Goal: Task Accomplishment & Management: Manage account settings

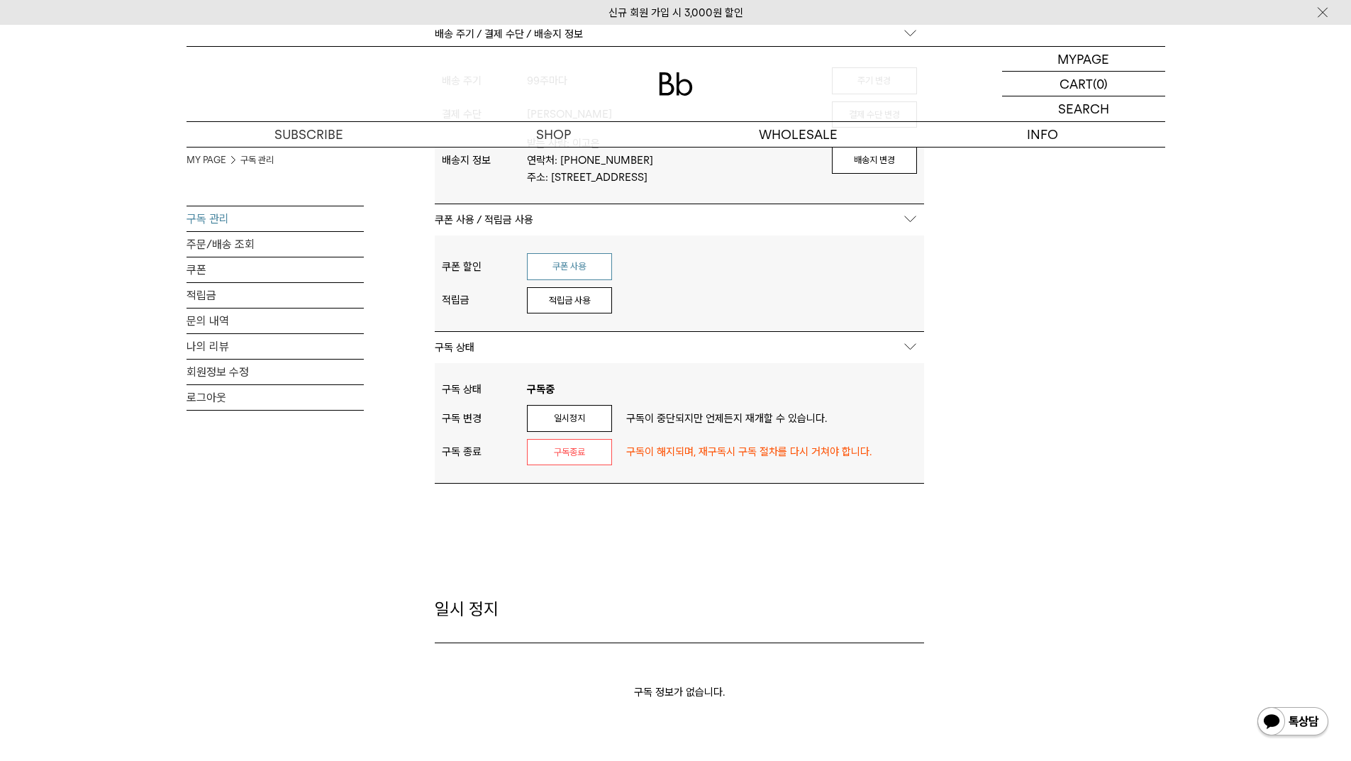
click at [574, 280] on button "쿠폰 사용" at bounding box center [569, 266] width 85 height 27
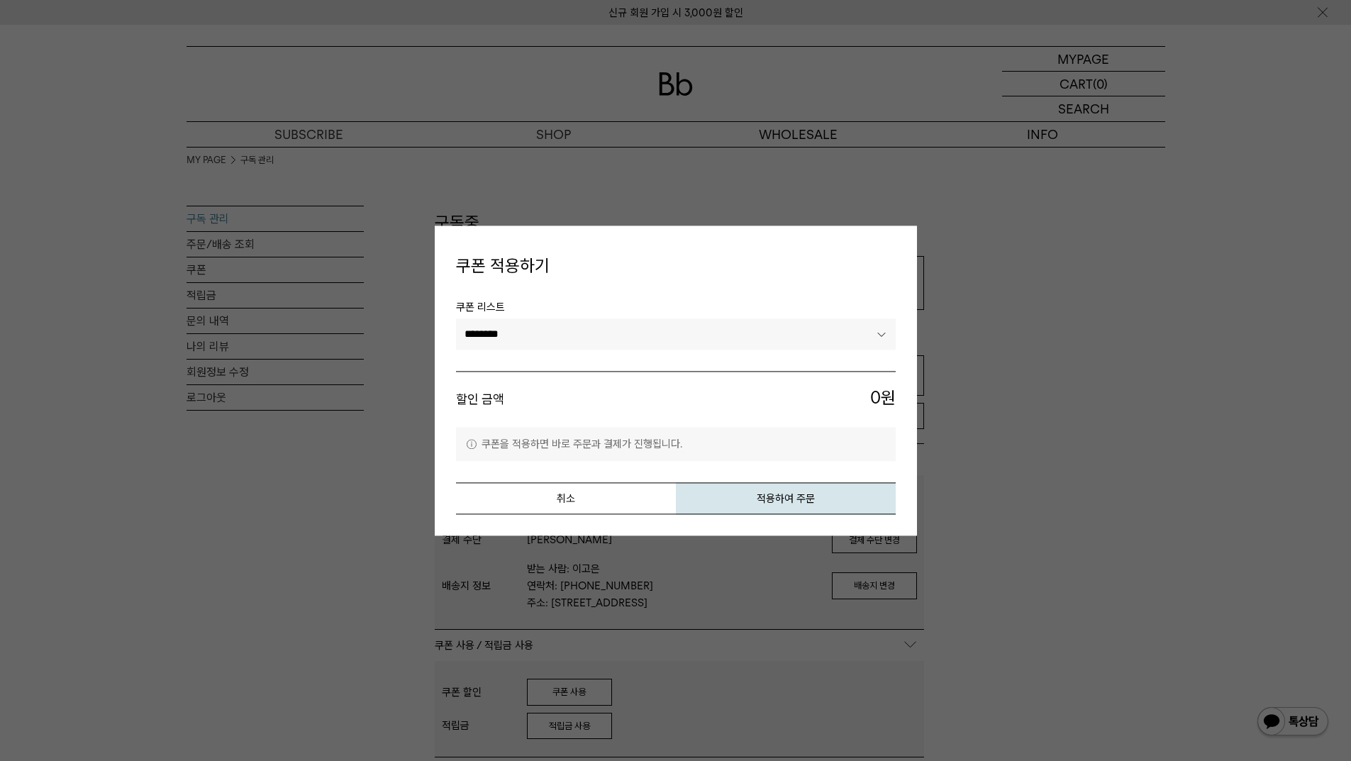
click at [728, 334] on select "******** *********" at bounding box center [676, 334] width 440 height 31
select select "*******"
click at [456, 319] on select "******** *********" at bounding box center [676, 334] width 440 height 31
click at [795, 494] on button "적용하여 주문" at bounding box center [786, 498] width 220 height 32
click at [627, 496] on button "취소" at bounding box center [566, 498] width 220 height 32
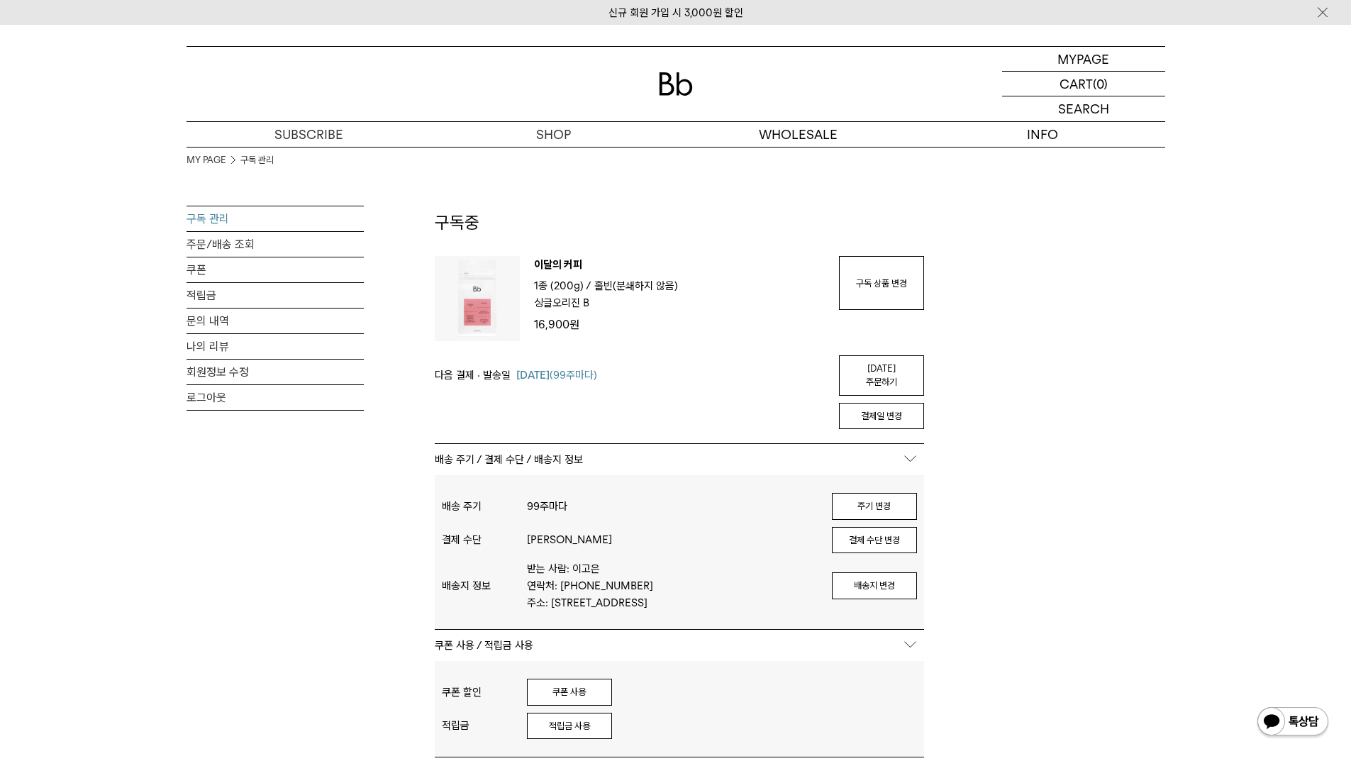
click at [1162, 433] on div "MY PAGE 구독 관리 구독 관리 주문/배송 조회 쿠폰 적립금 문의 내역 나의 리뷰 회원정보 수정 로그아웃 구독중 구독 번호 : 55122 …" at bounding box center [675, 656] width 978 height 1019
click at [877, 279] on link "구독 상품 변경" at bounding box center [881, 283] width 85 height 54
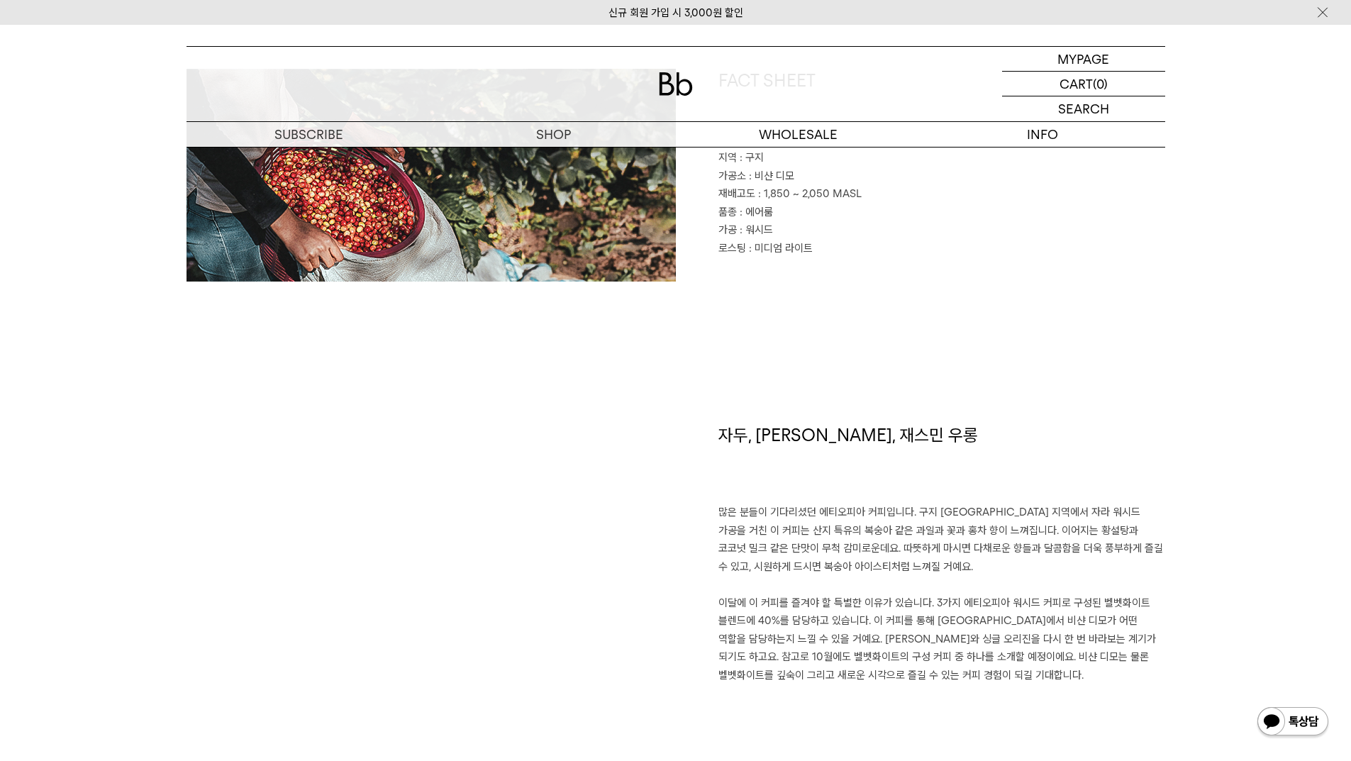
scroll to position [1063, 0]
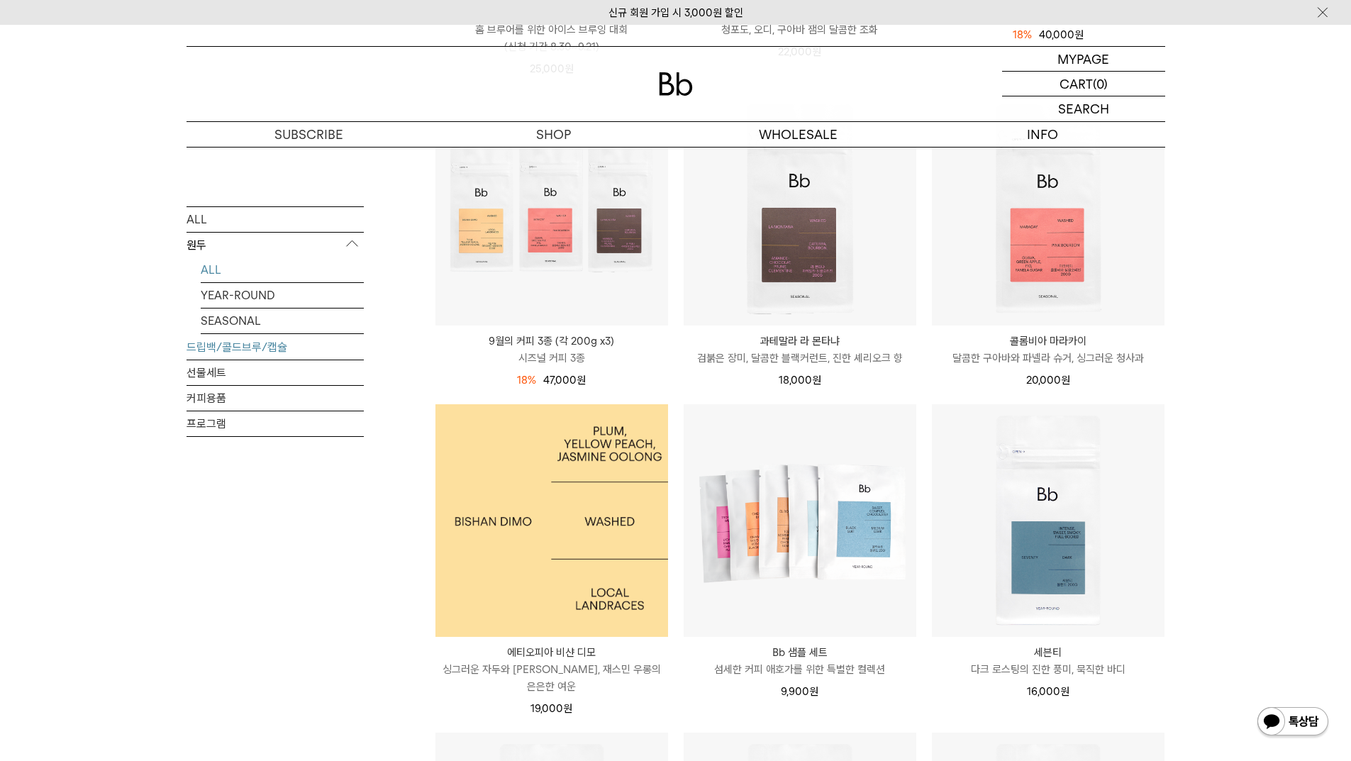
scroll to position [284, 0]
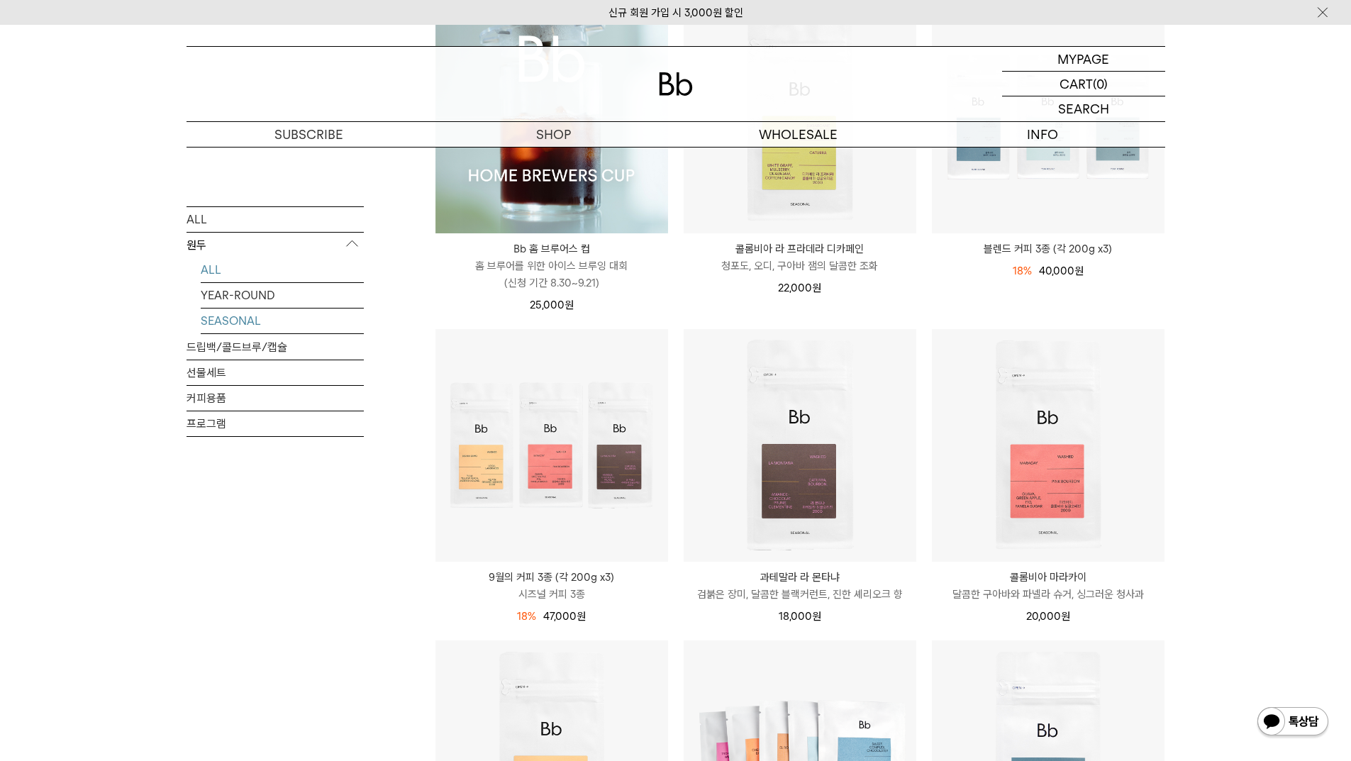
click at [233, 320] on link "SEASONAL" at bounding box center [282, 320] width 163 height 25
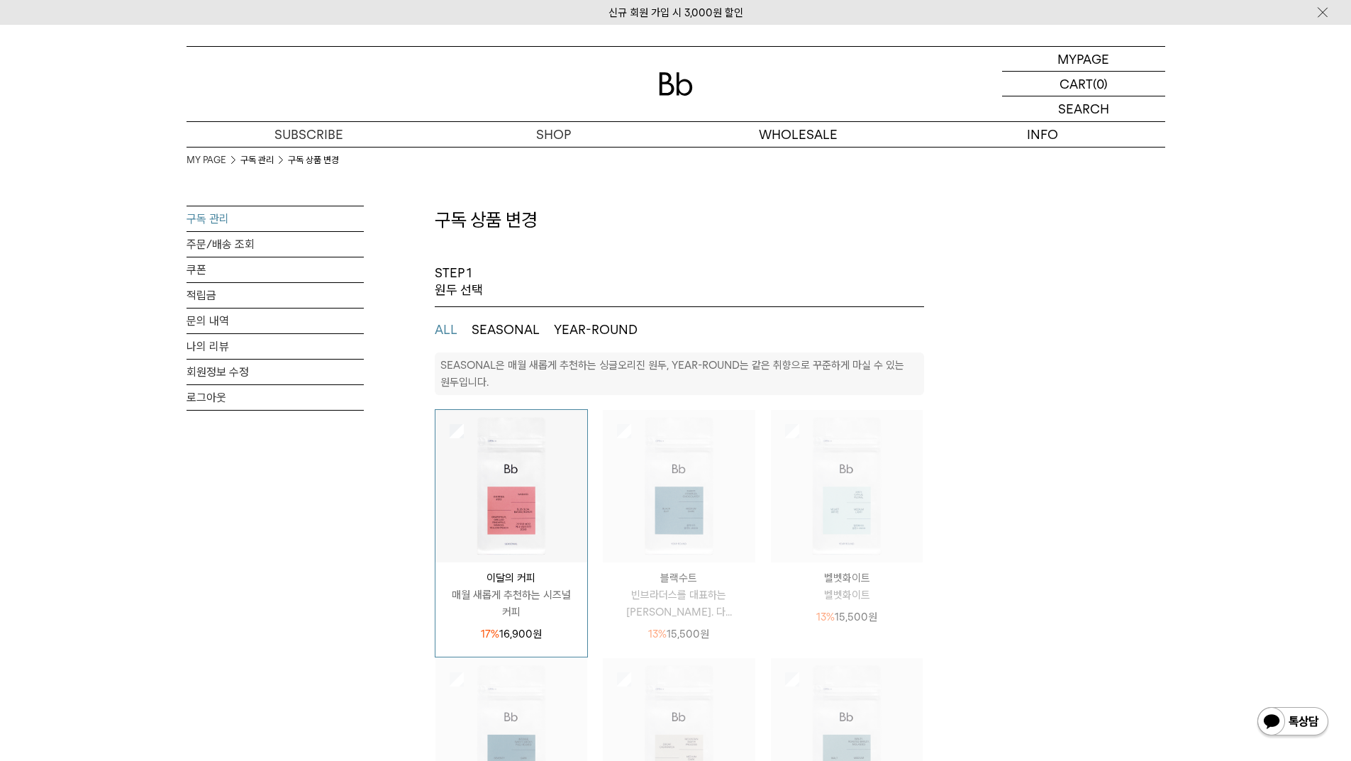
select select "**"
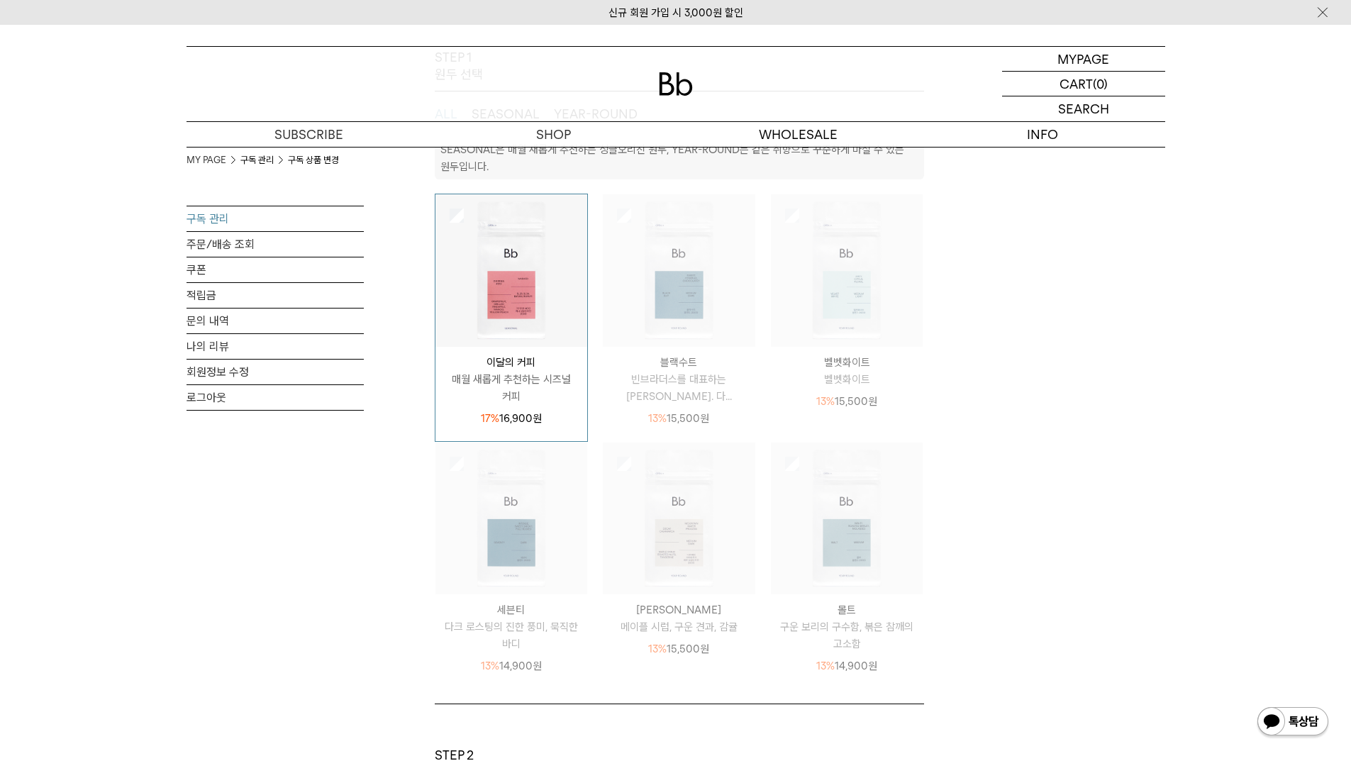
scroll to position [354, 0]
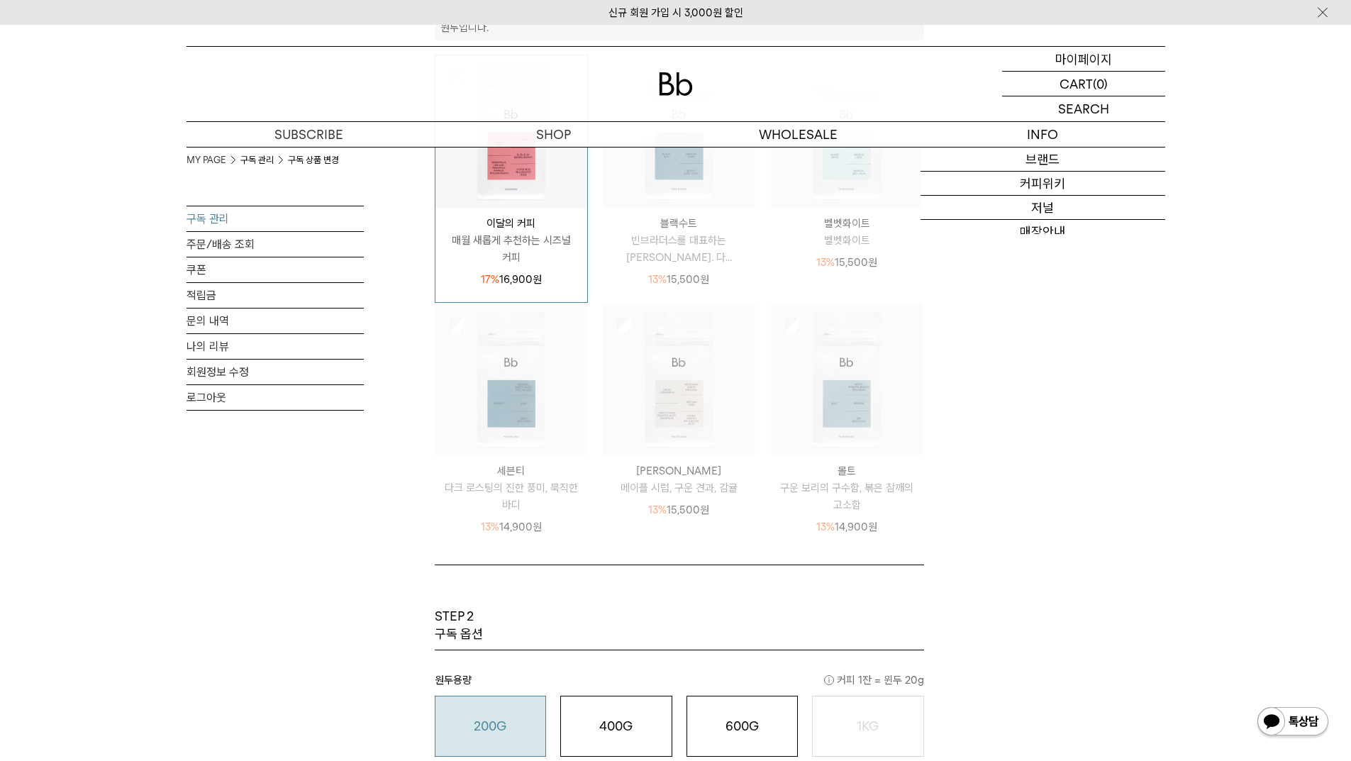
click at [1064, 50] on p "마이페이지" at bounding box center [1083, 59] width 57 height 24
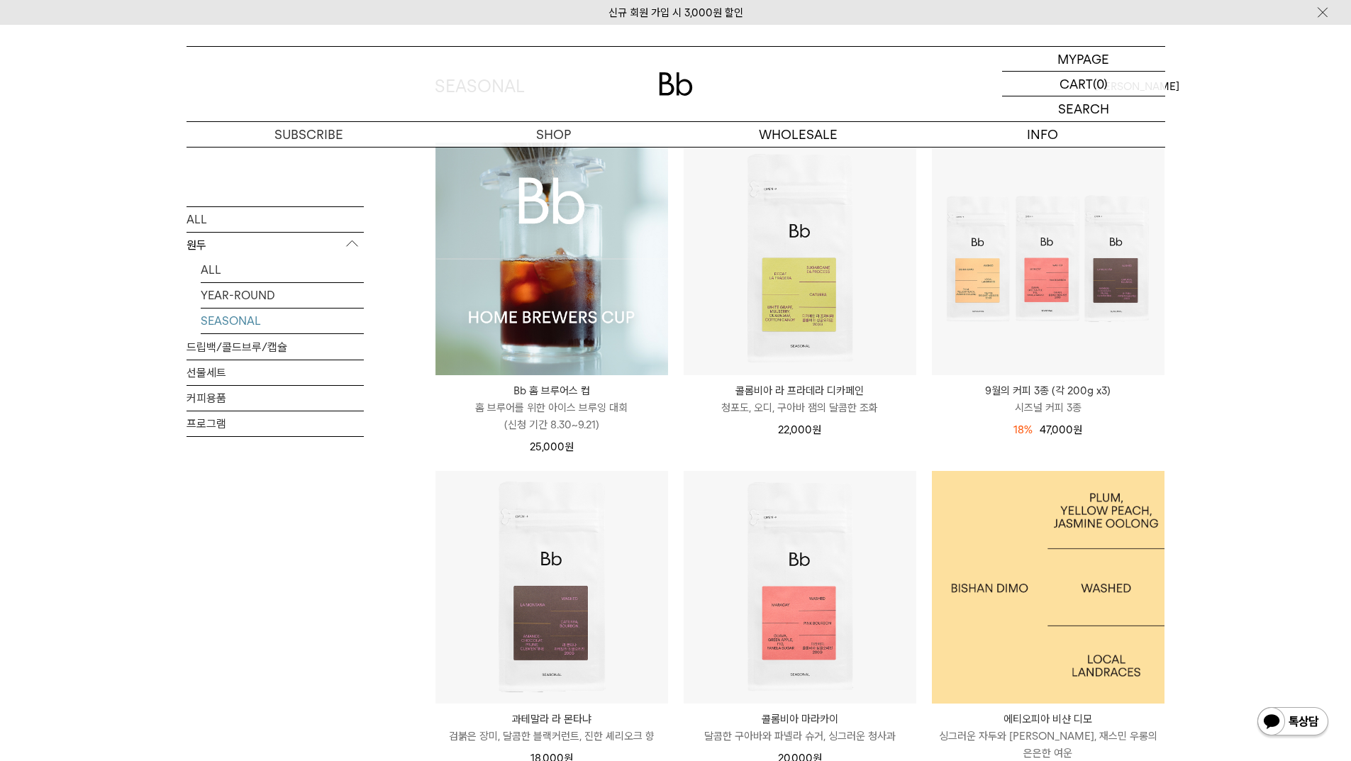
scroll to position [496, 0]
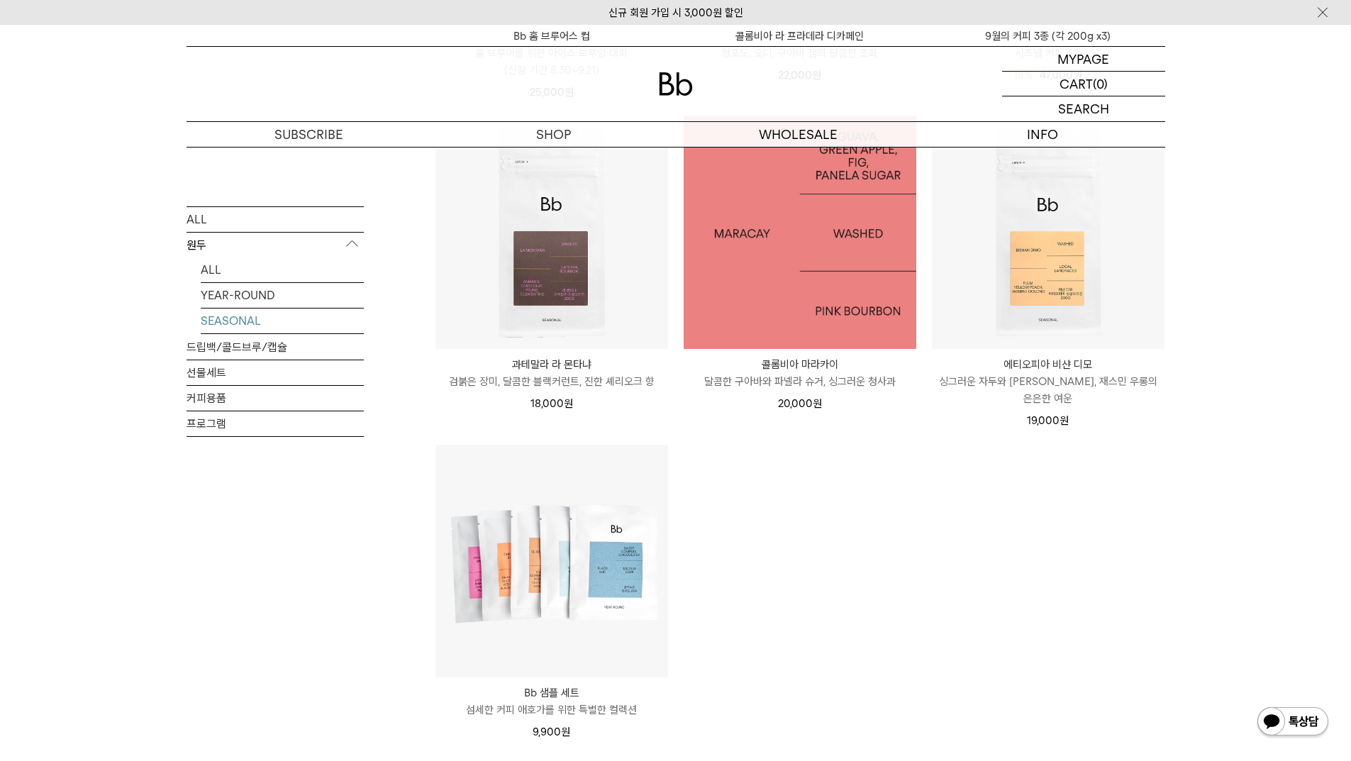
click at [790, 310] on img at bounding box center [799, 232] width 233 height 233
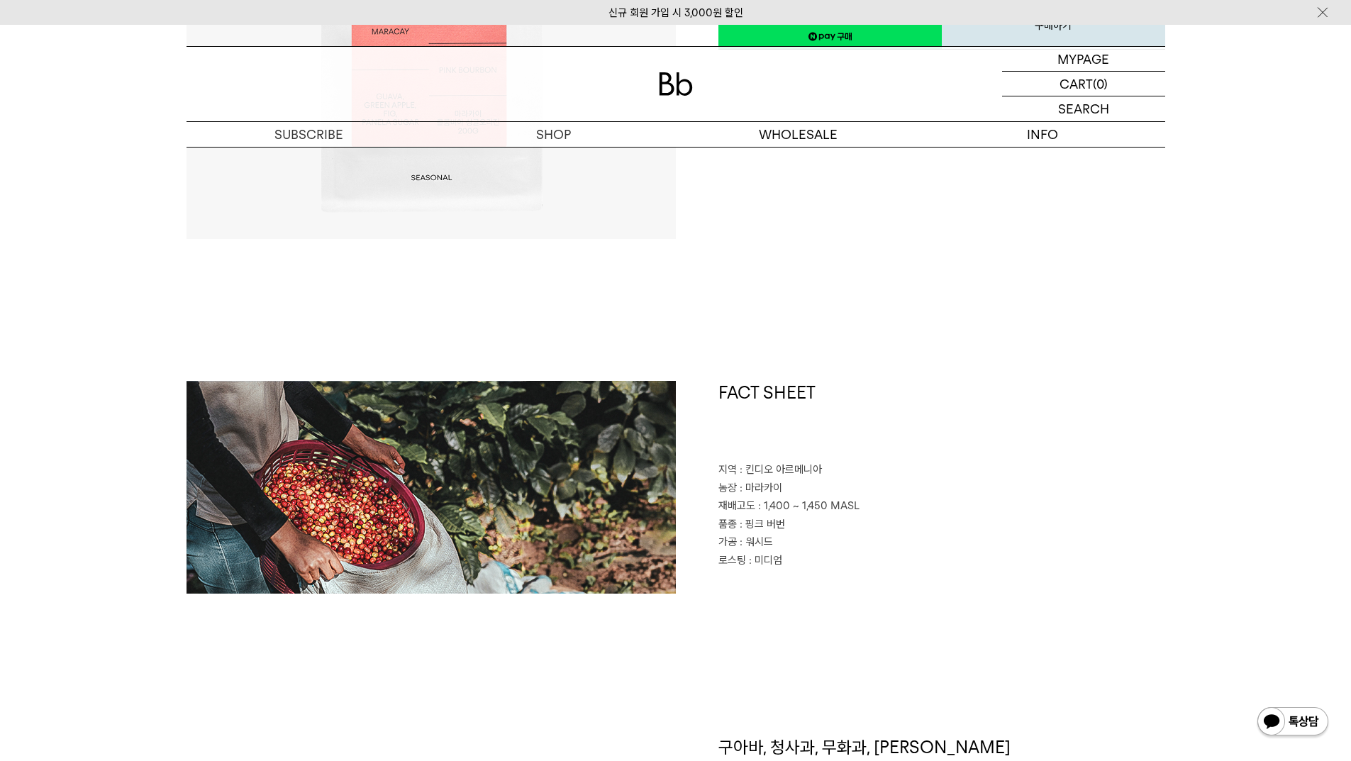
scroll to position [922, 0]
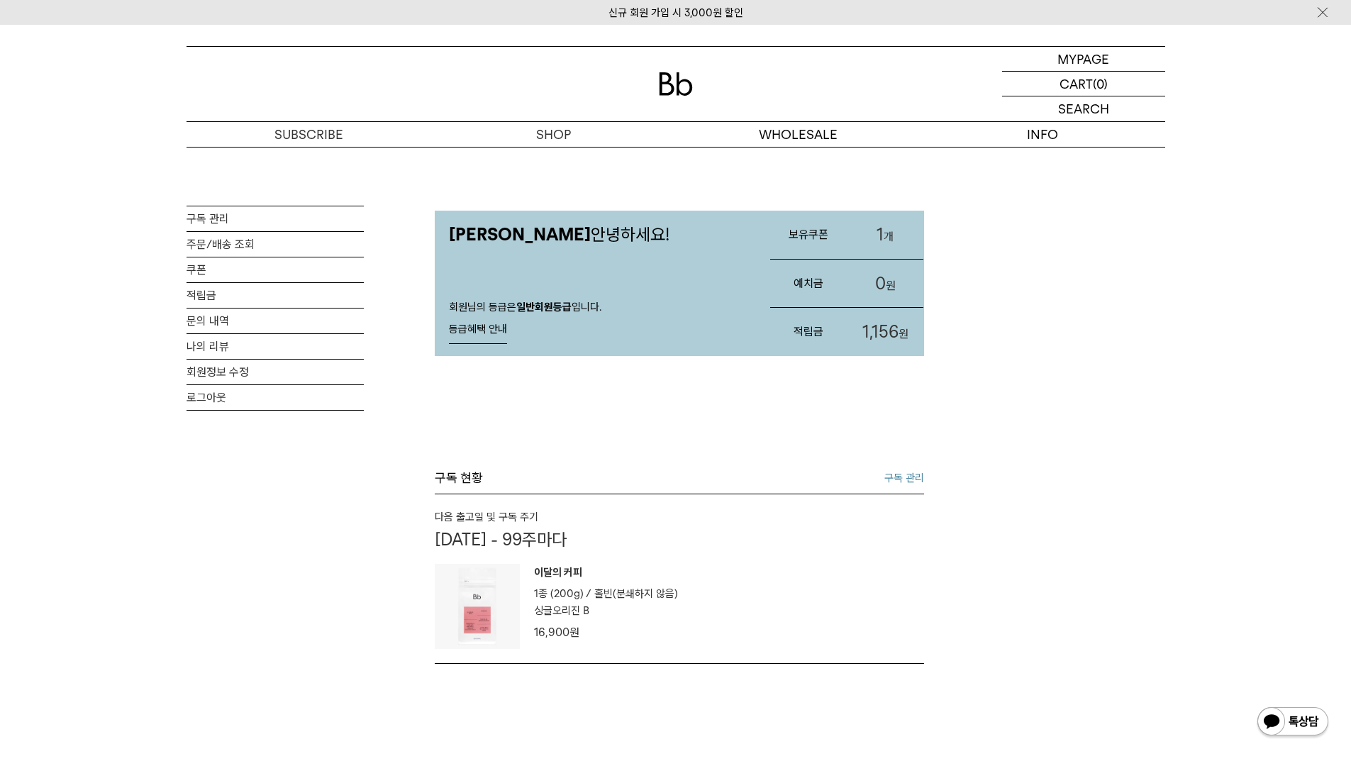
click at [895, 330] on span "1,156" at bounding box center [880, 331] width 36 height 21
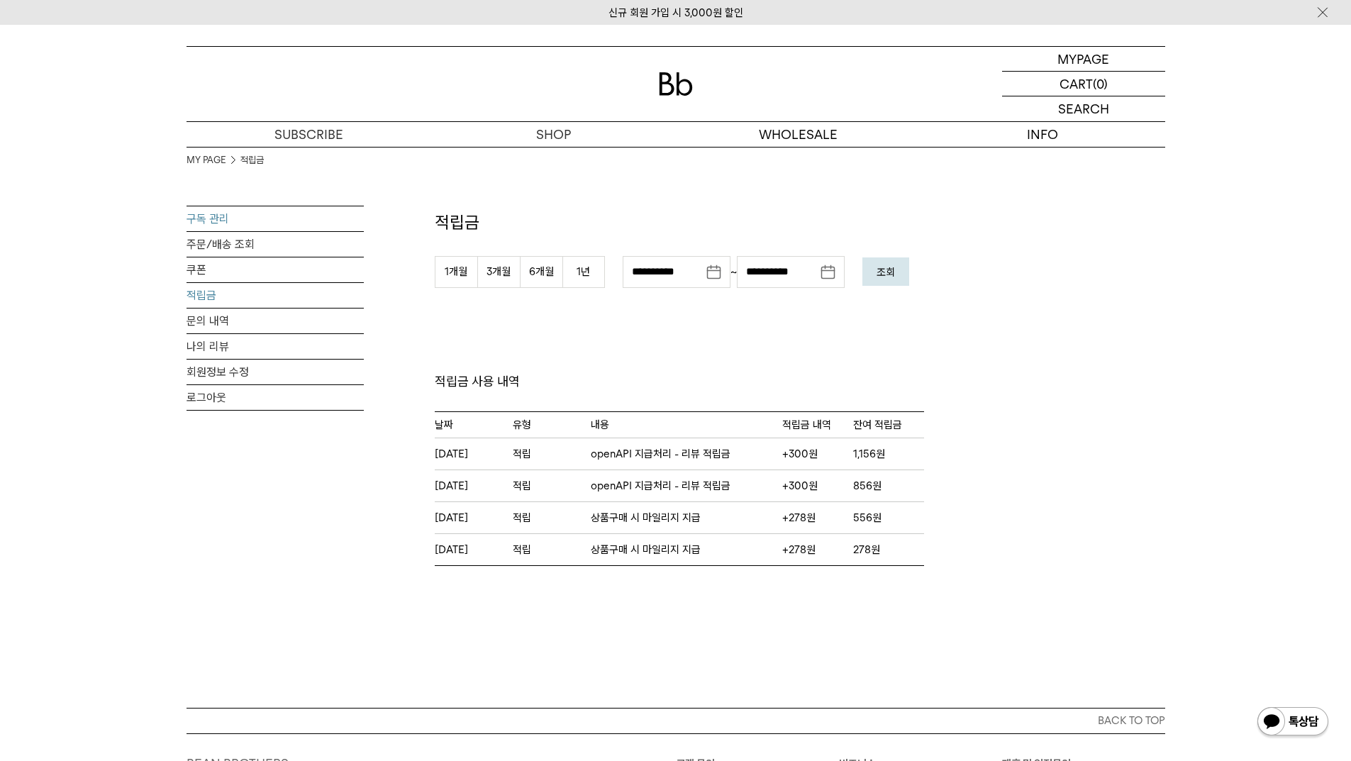
click at [211, 223] on link "구독 관리" at bounding box center [274, 218] width 177 height 25
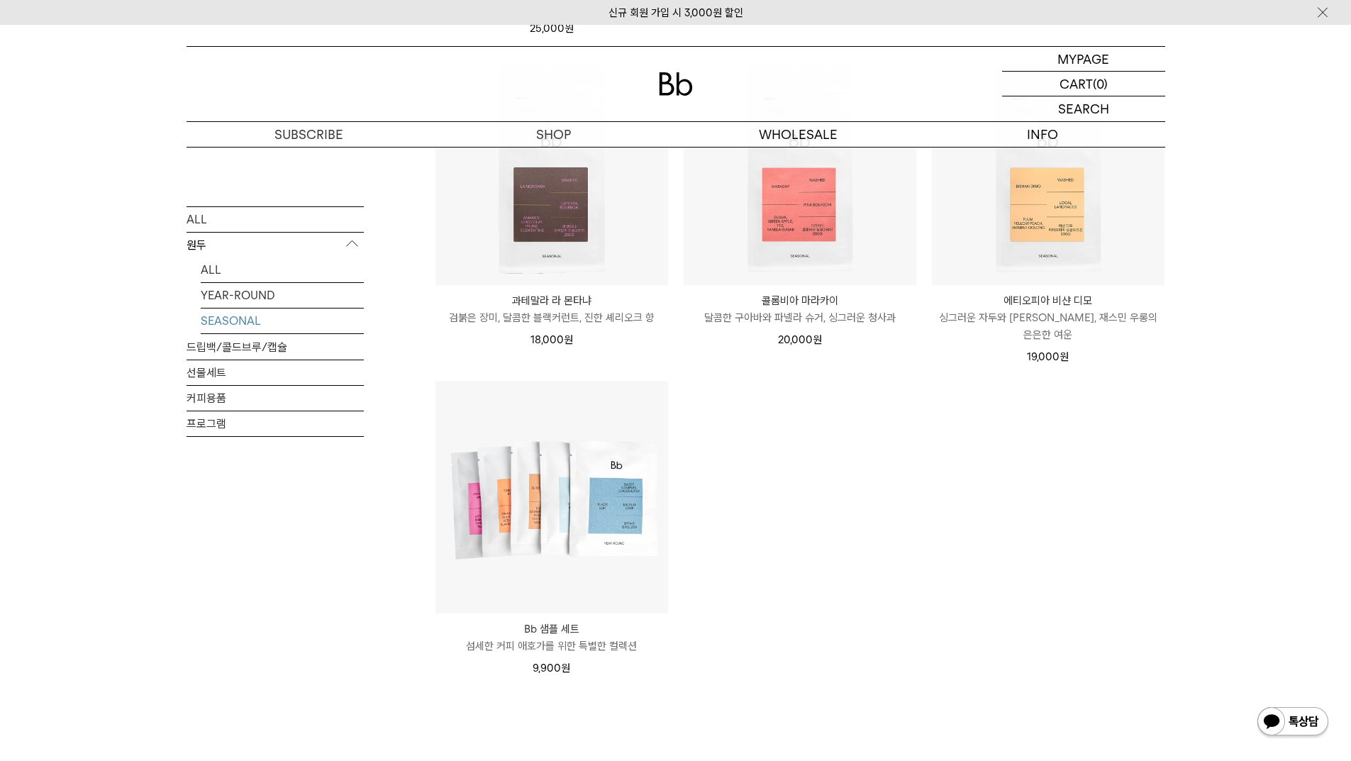
scroll to position [638, 0]
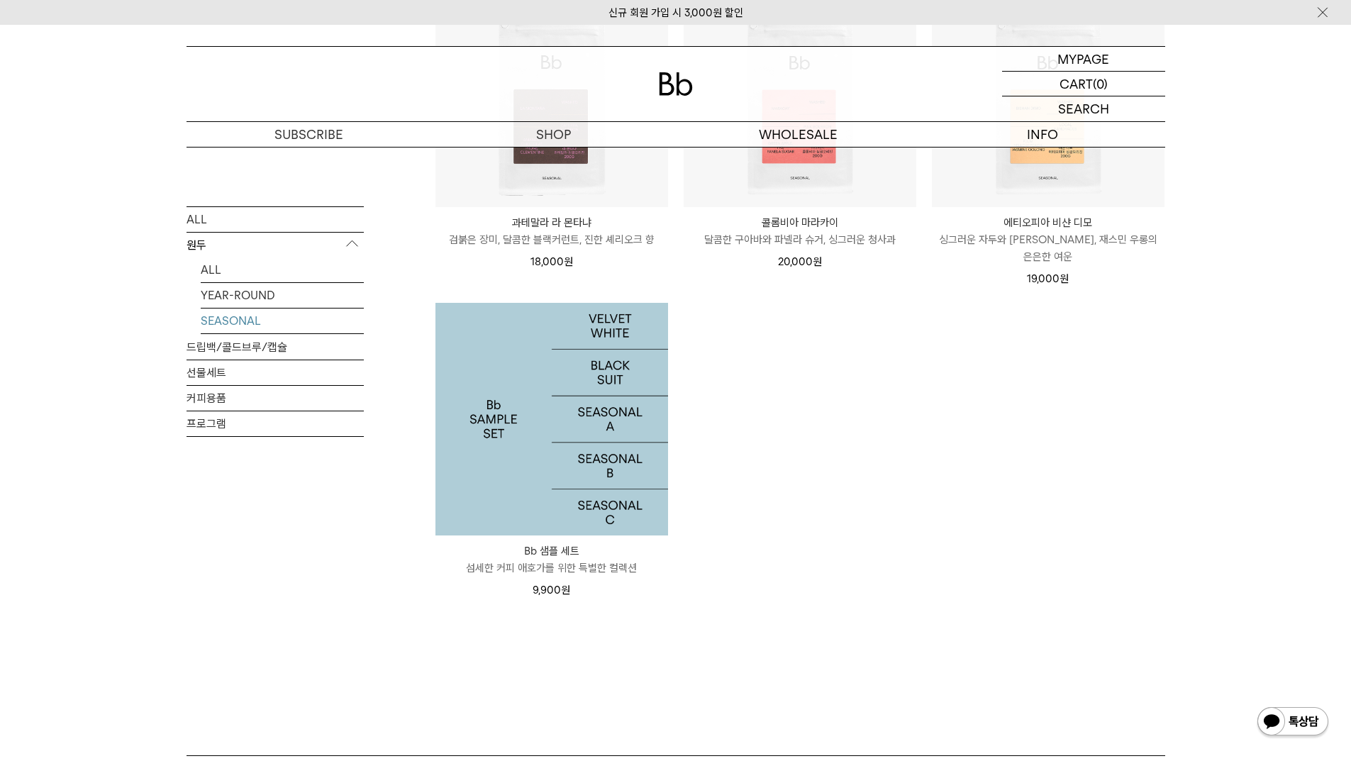
click at [552, 476] on img at bounding box center [551, 419] width 233 height 233
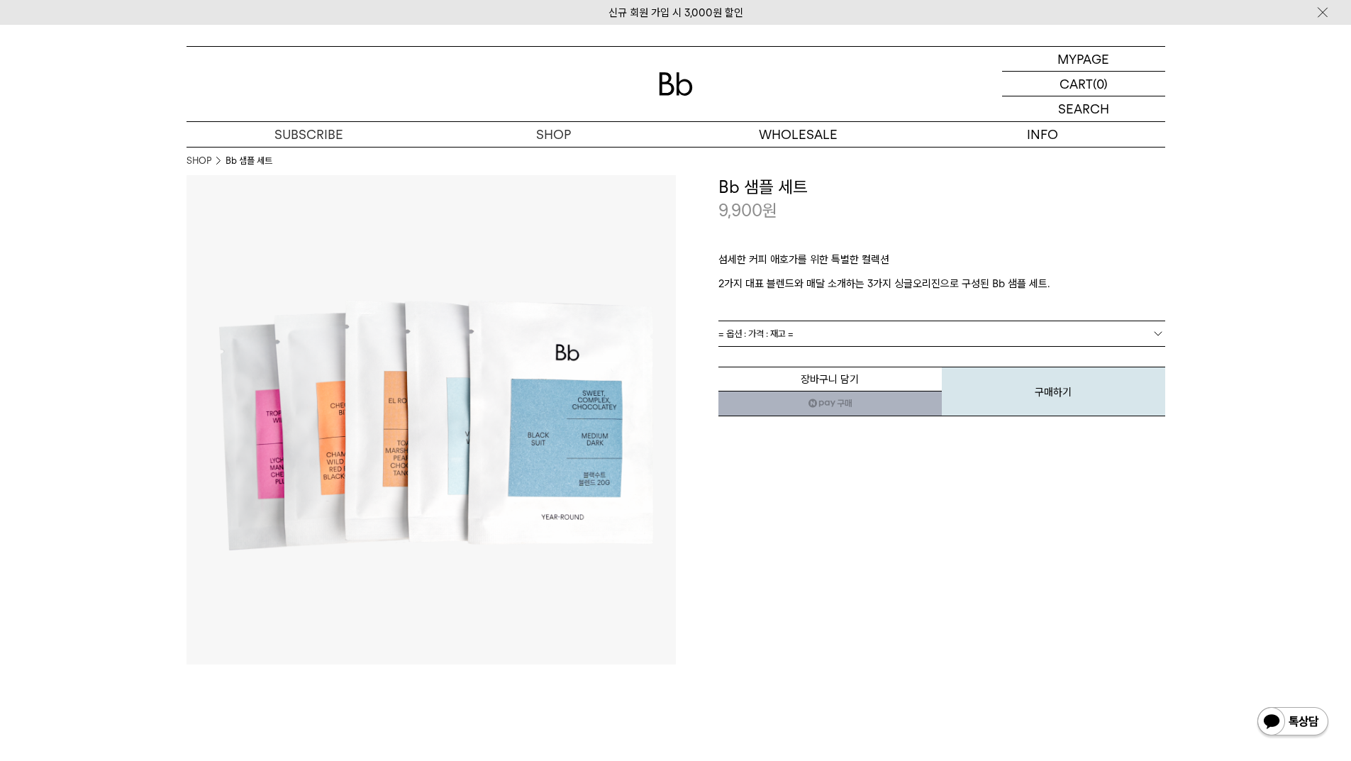
click at [808, 333] on link "= 옵션 : 가격 : 재고 =" at bounding box center [941, 333] width 447 height 25
click at [808, 335] on link "= 옵션 : 가격 : 재고 =" at bounding box center [941, 333] width 447 height 25
click at [1039, 408] on button "구매하기" at bounding box center [1052, 392] width 223 height 50
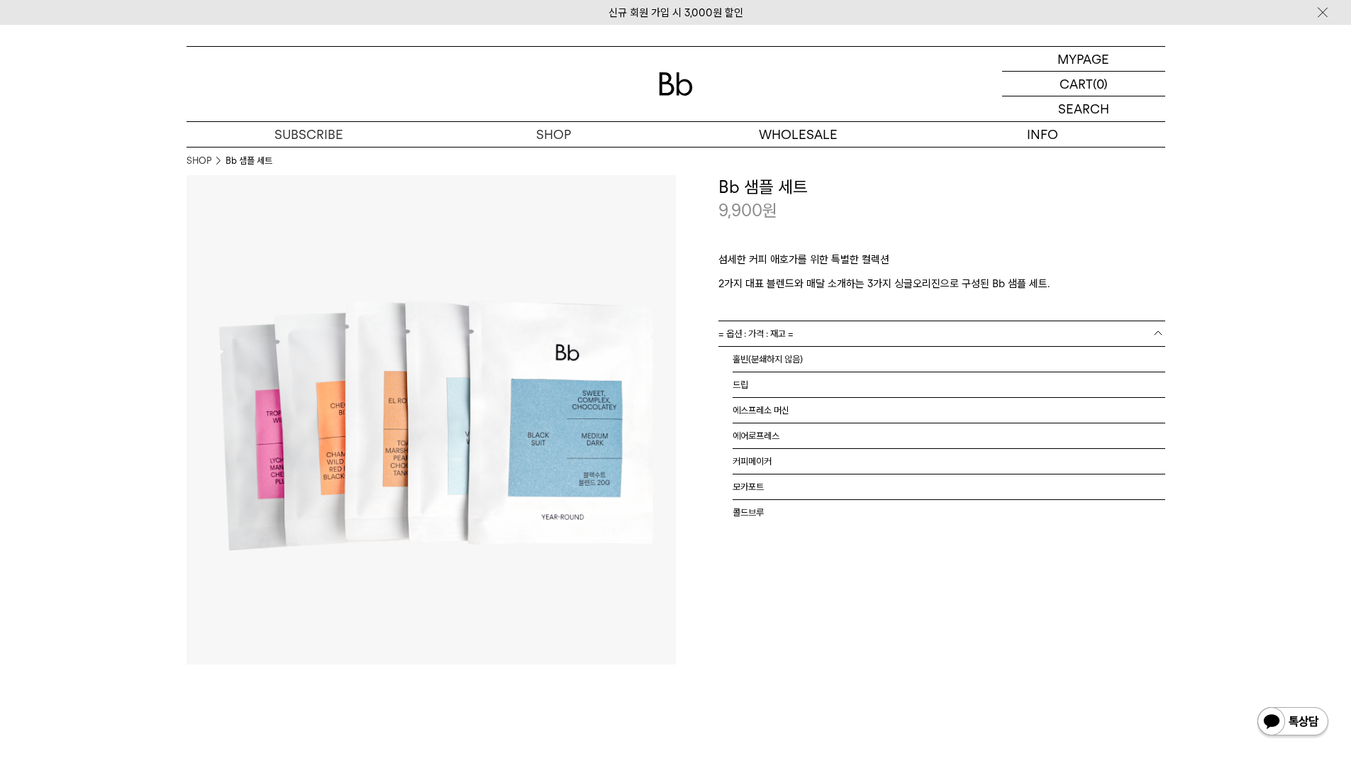
click at [820, 331] on link "= 옵션 : 가격 : 재고 =" at bounding box center [941, 333] width 447 height 25
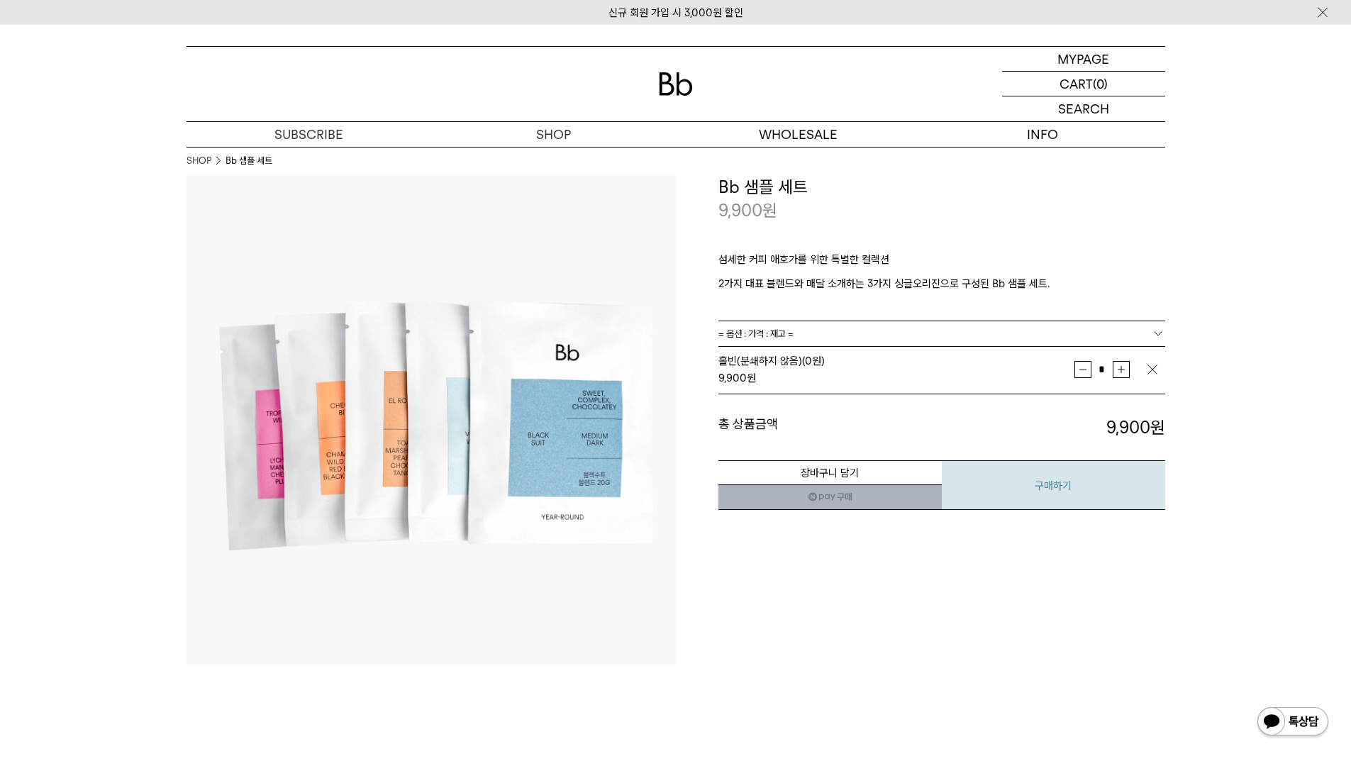
click at [1056, 491] on button "구매하기" at bounding box center [1052, 485] width 223 height 50
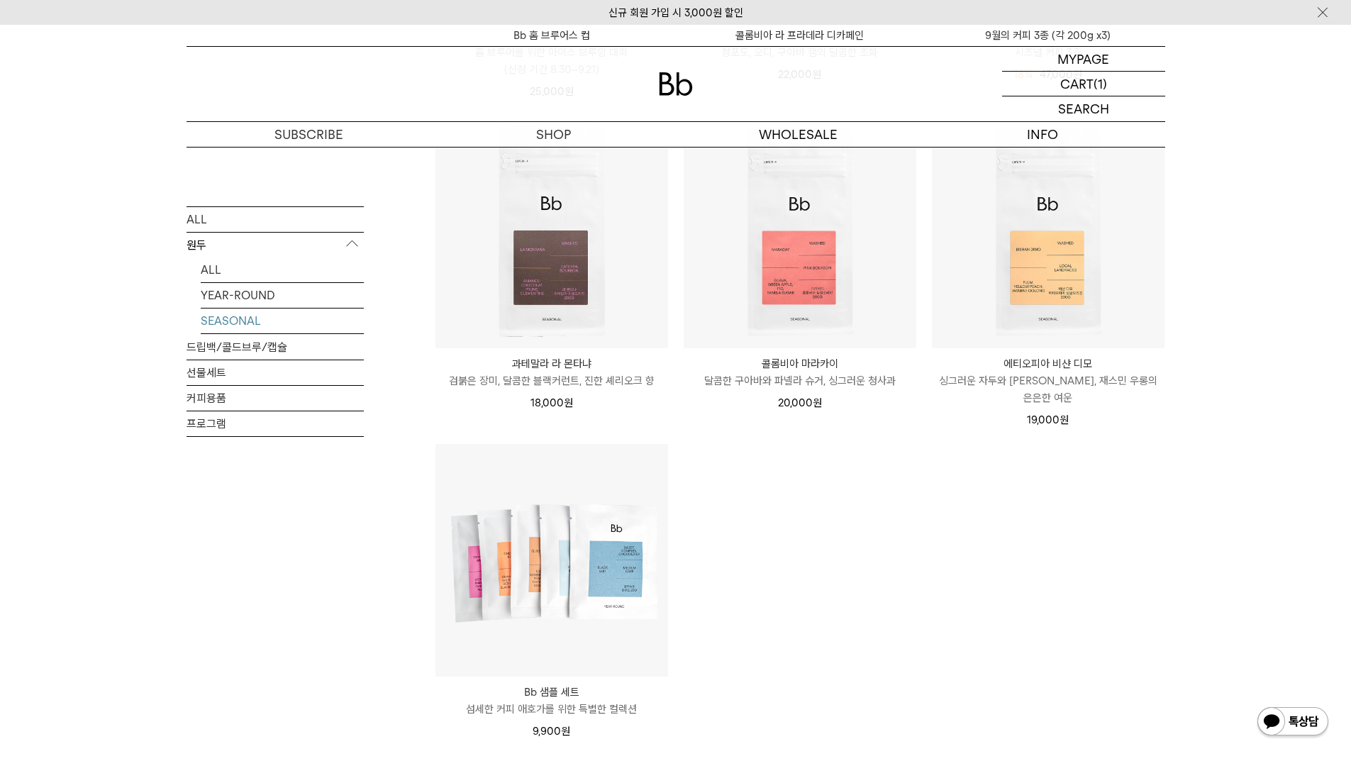
scroll to position [496, 0]
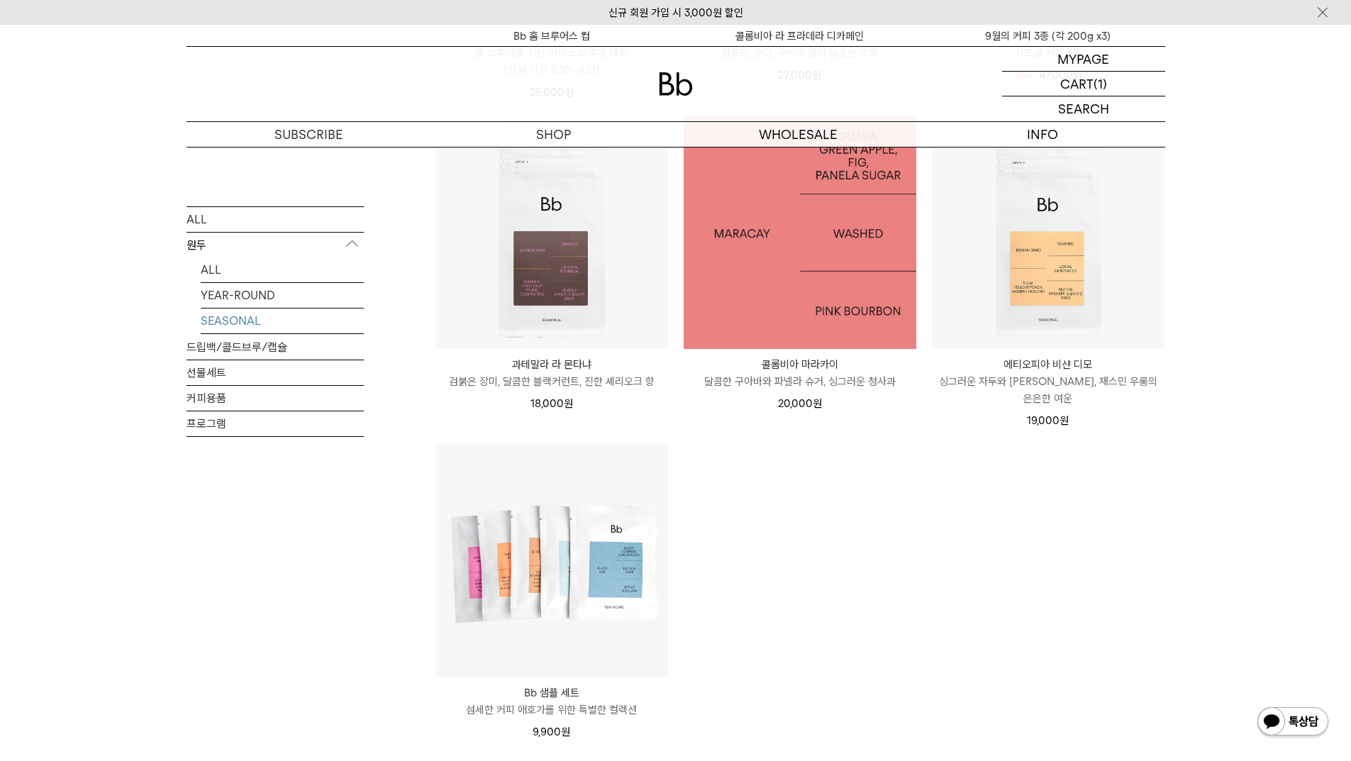
click at [772, 304] on img at bounding box center [799, 232] width 233 height 233
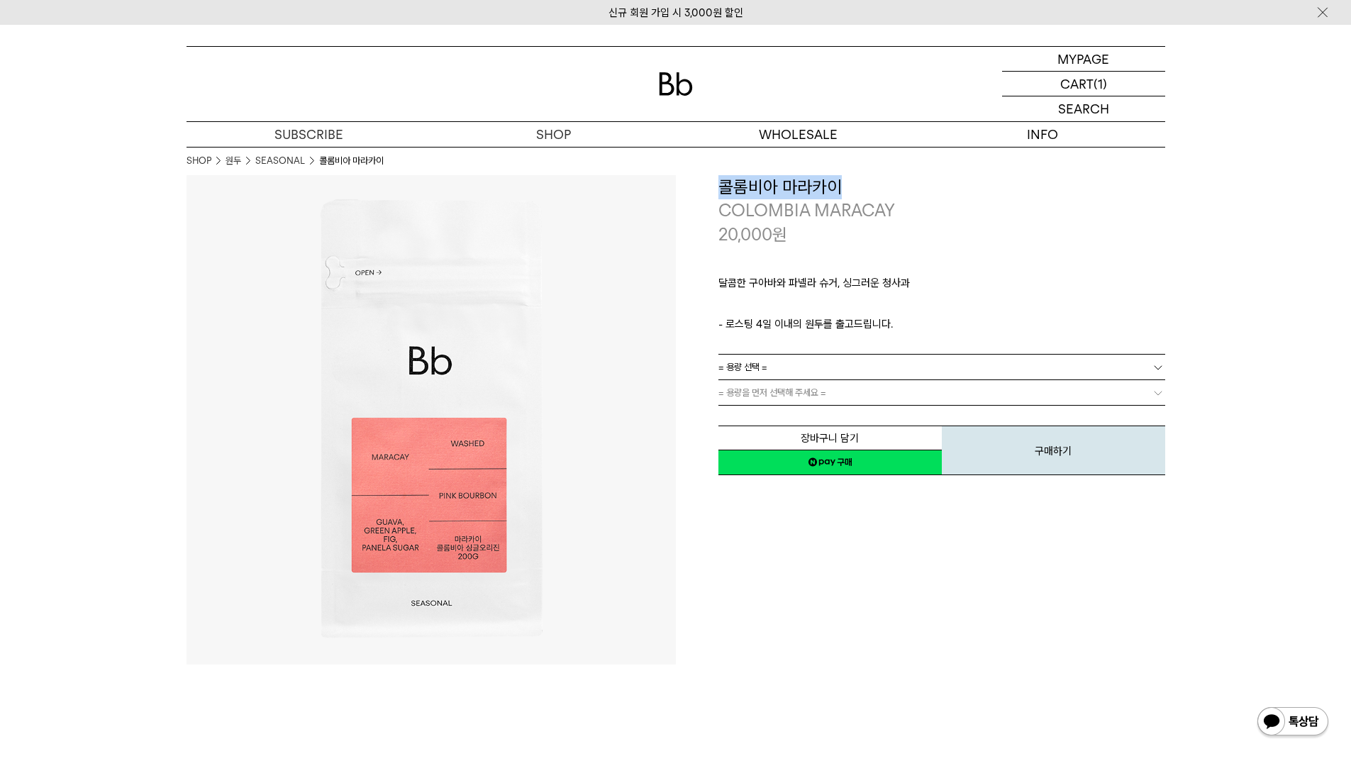
drag, startPoint x: 715, startPoint y: 186, endPoint x: 845, endPoint y: 181, distance: 130.6
click at [849, 183] on div "**********" at bounding box center [920, 326] width 489 height 302
copy h3 "콜롬비아 마라카이"
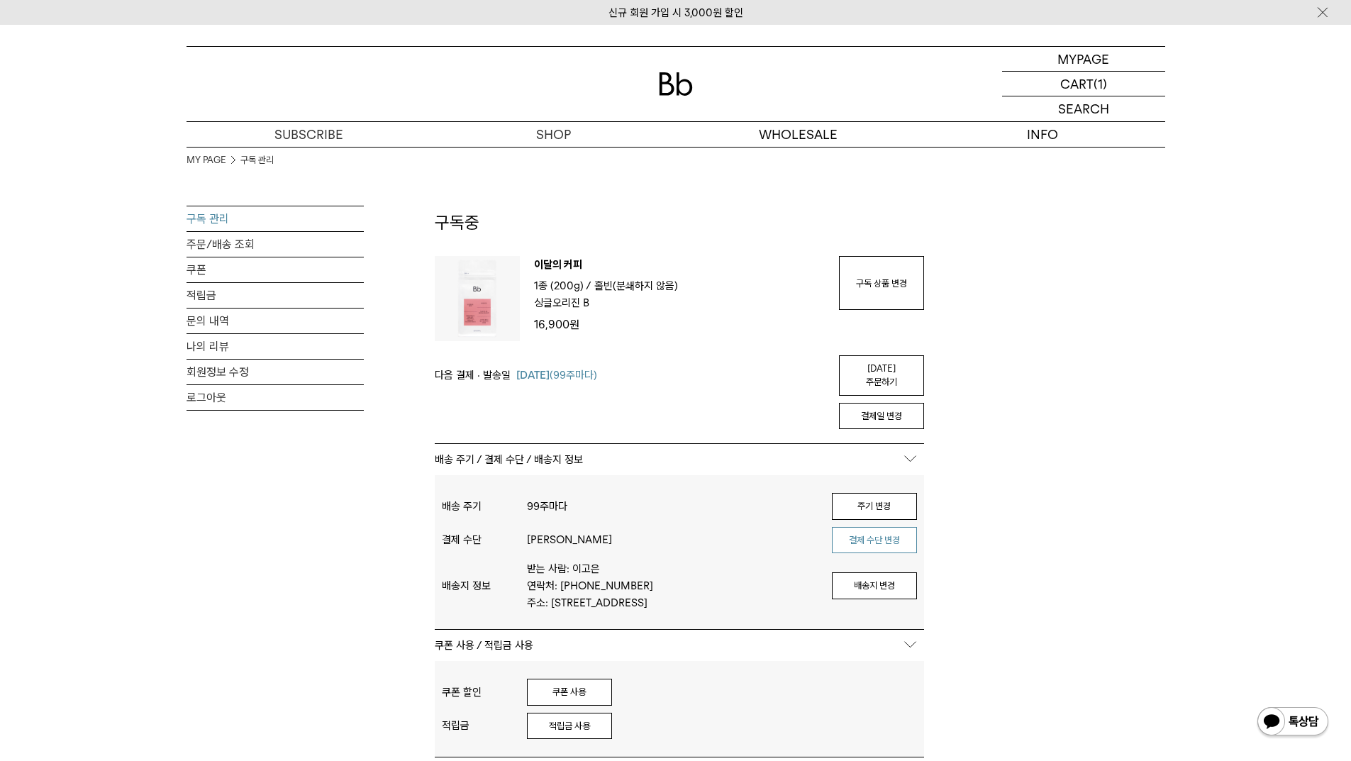
click at [878, 527] on button "결제 수단 변경" at bounding box center [874, 540] width 85 height 27
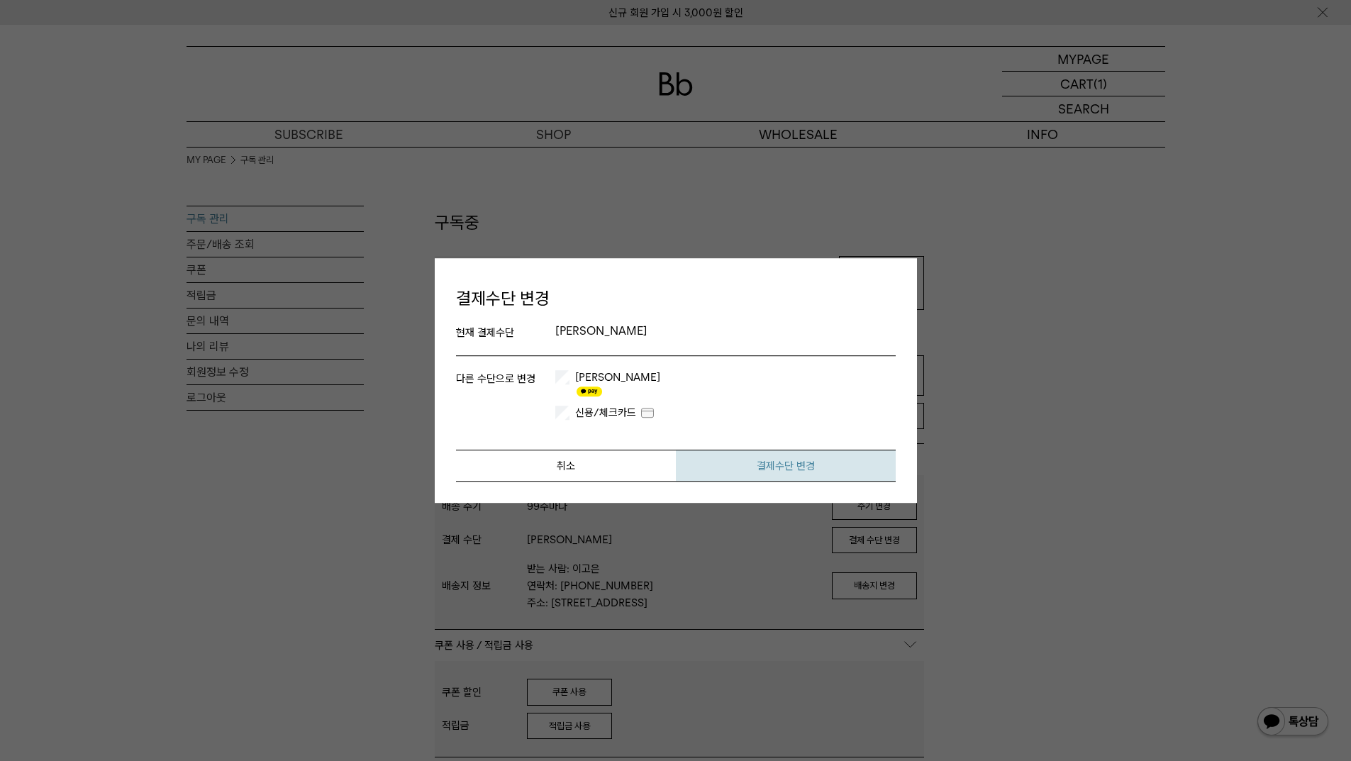
click at [772, 455] on button "결제수단 변경" at bounding box center [786, 465] width 220 height 32
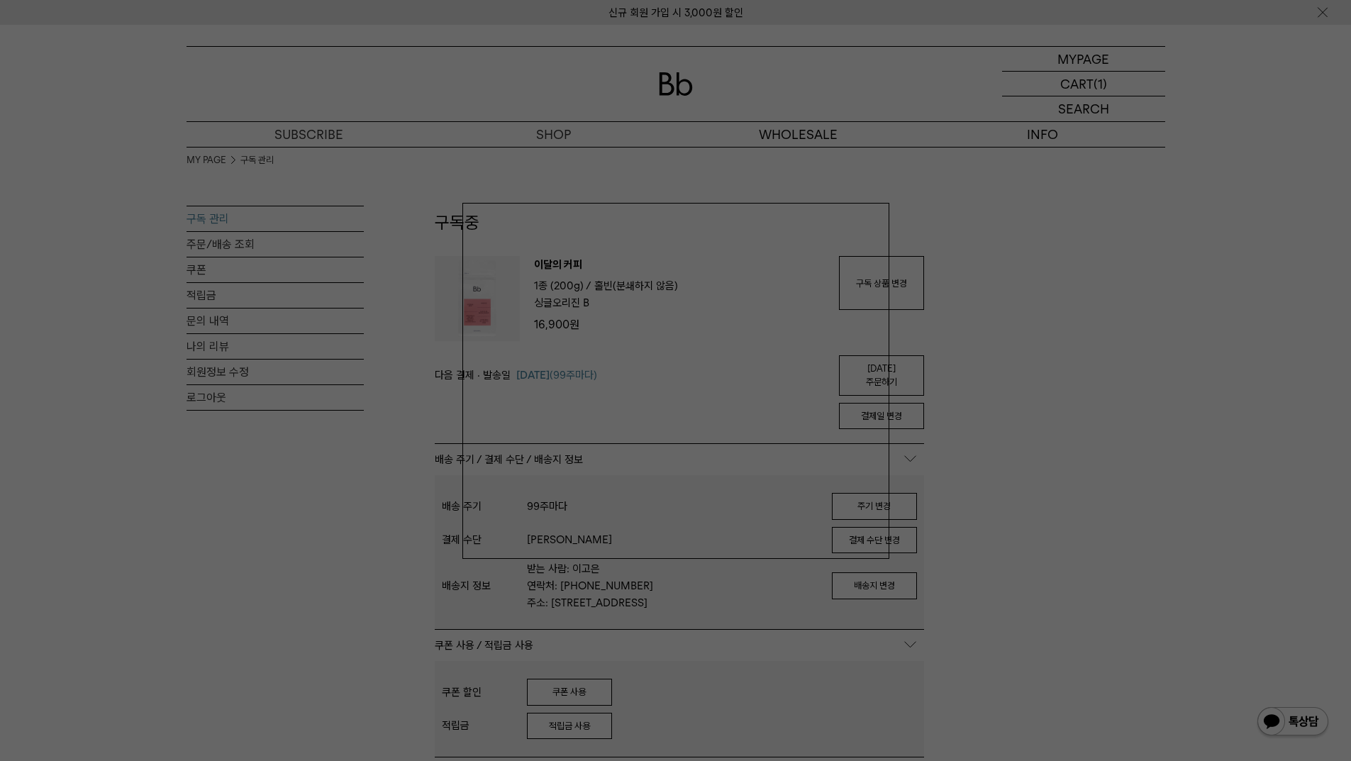
click at [1134, 514] on div at bounding box center [675, 380] width 1351 height 761
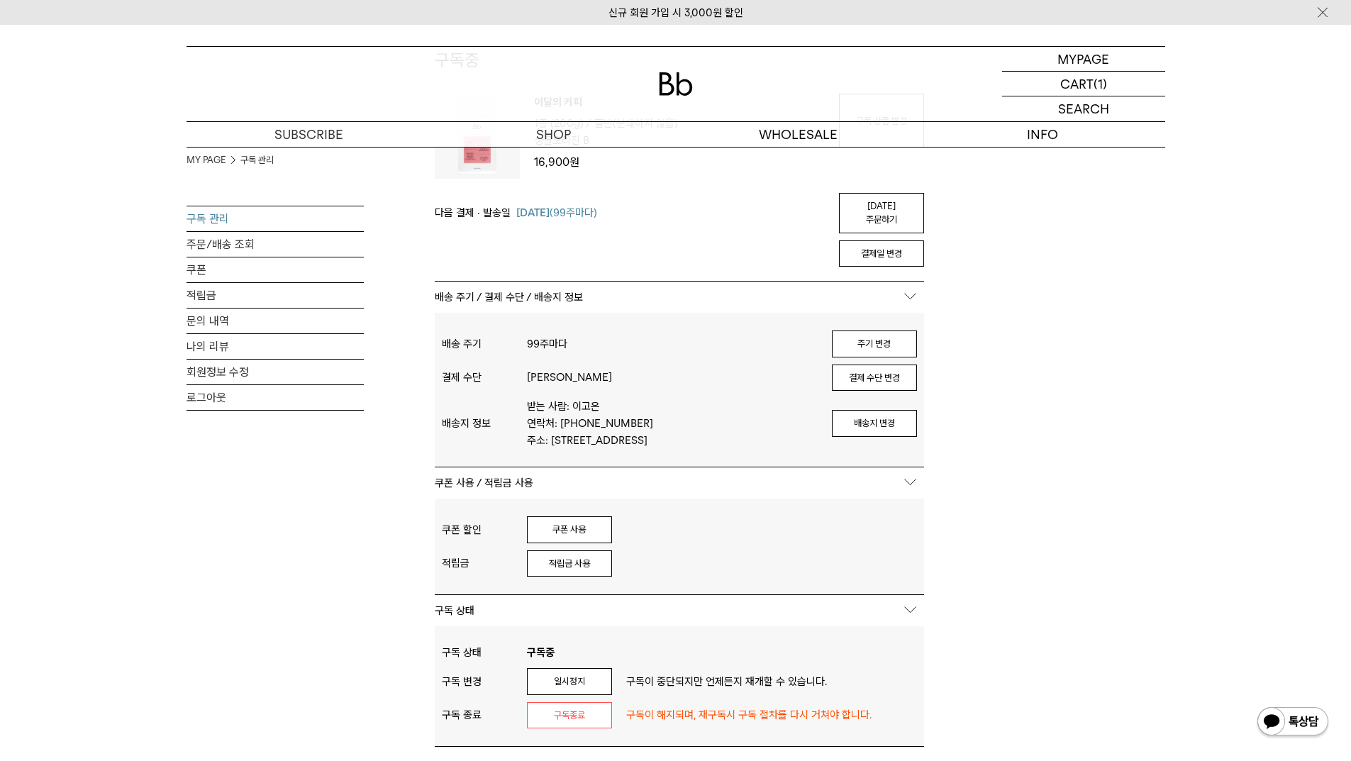
scroll to position [284, 0]
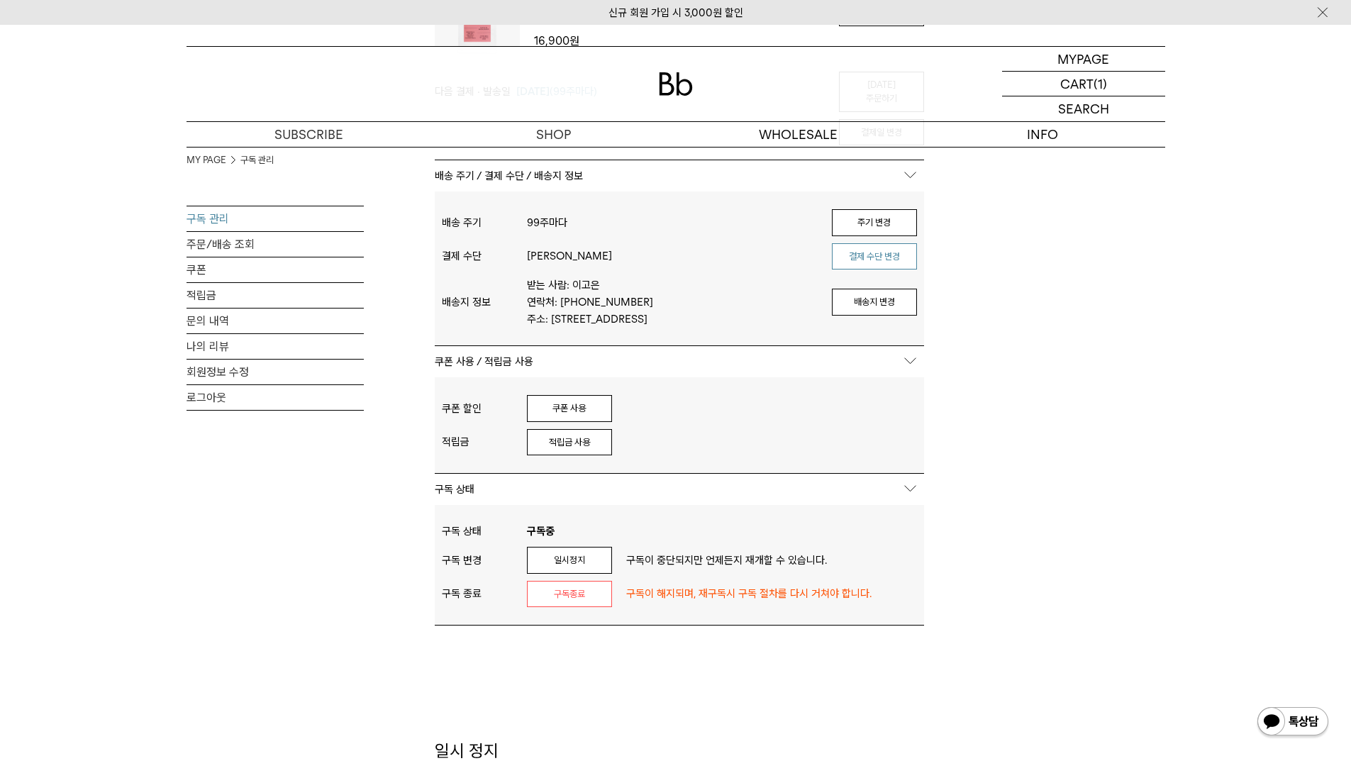
click at [871, 249] on button "결제 수단 변경" at bounding box center [874, 256] width 85 height 27
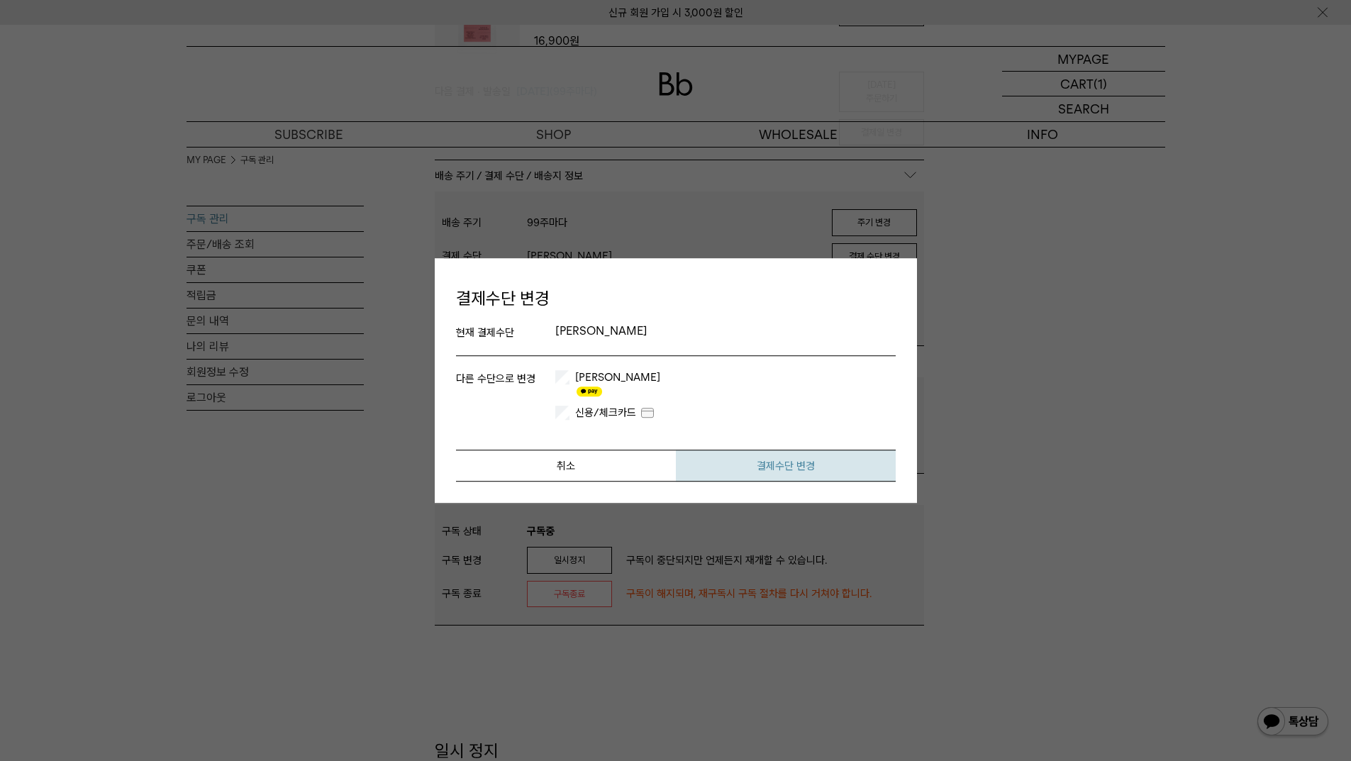
click at [766, 459] on button "결제수단 변경" at bounding box center [786, 465] width 220 height 32
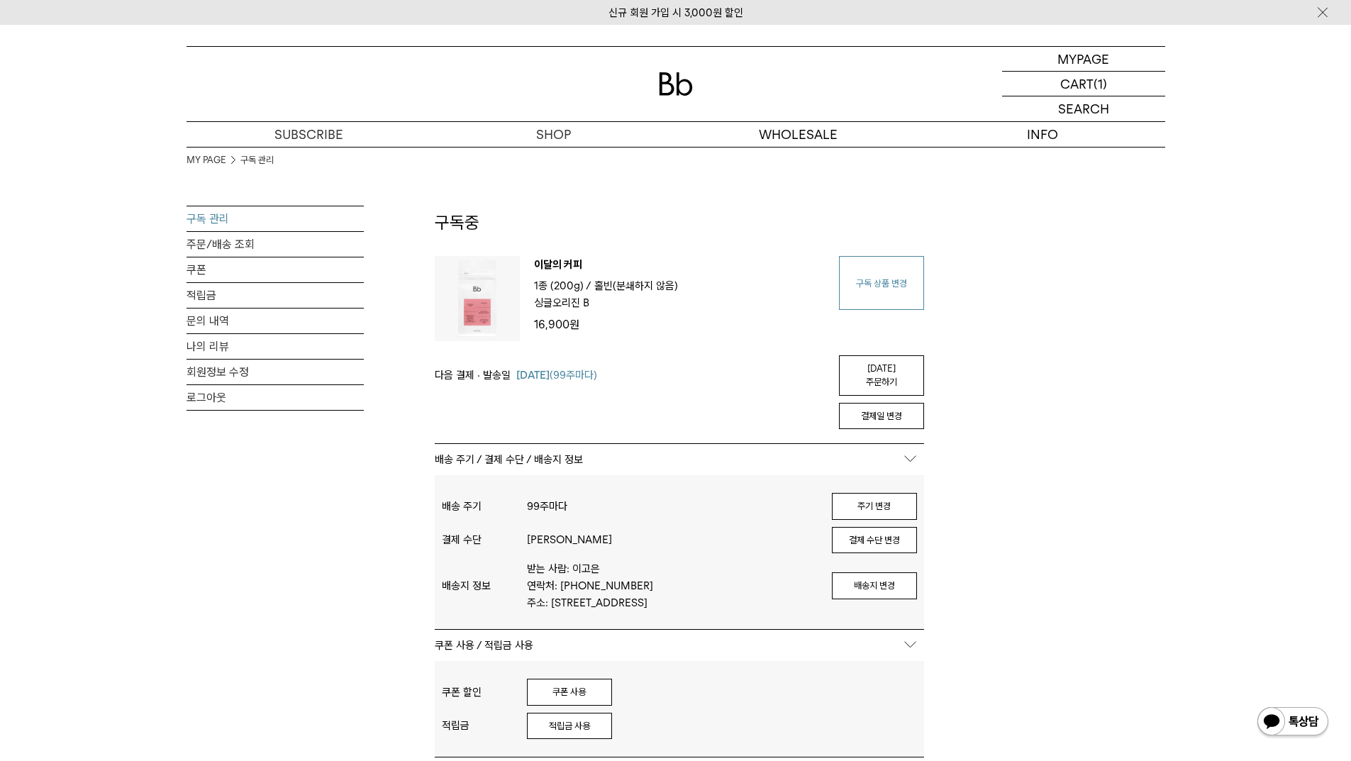
click at [884, 286] on link "구독 상품 변경" at bounding box center [881, 283] width 85 height 54
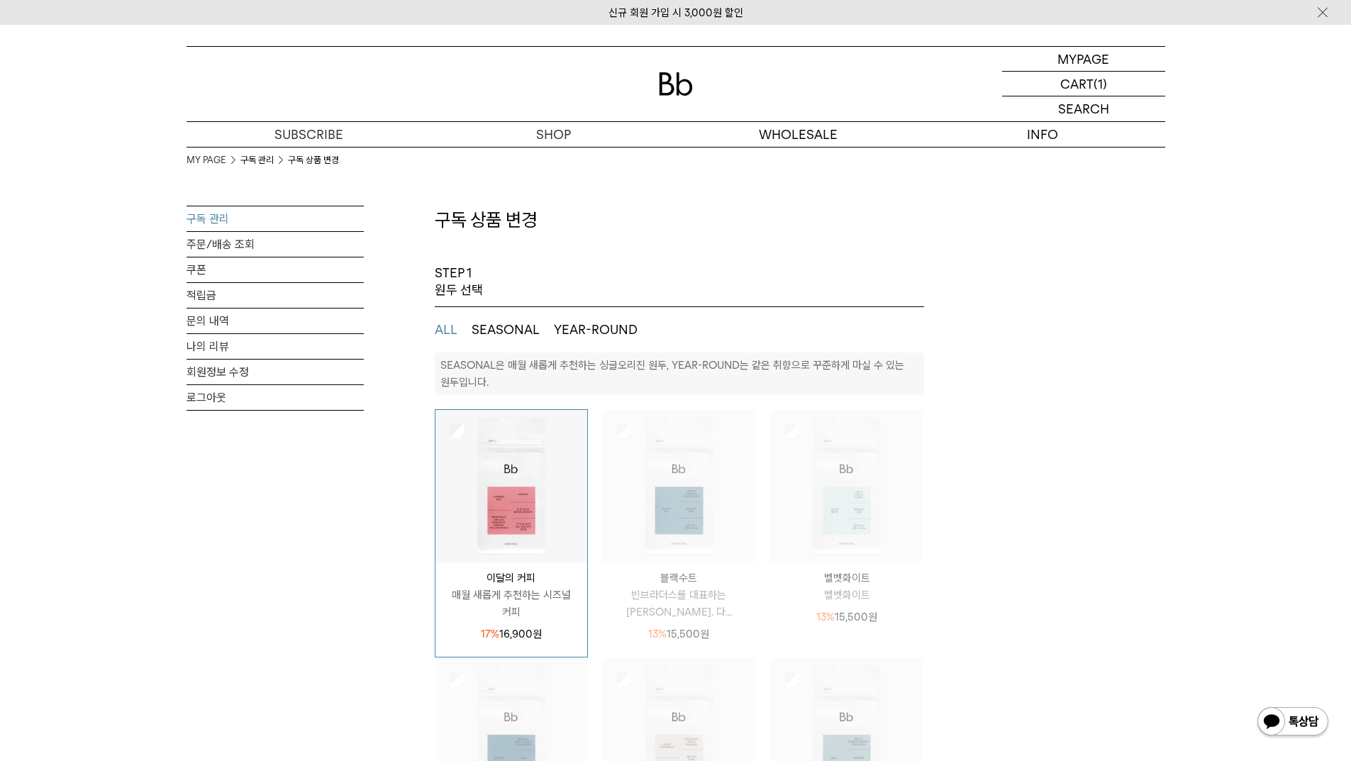
select select "**"
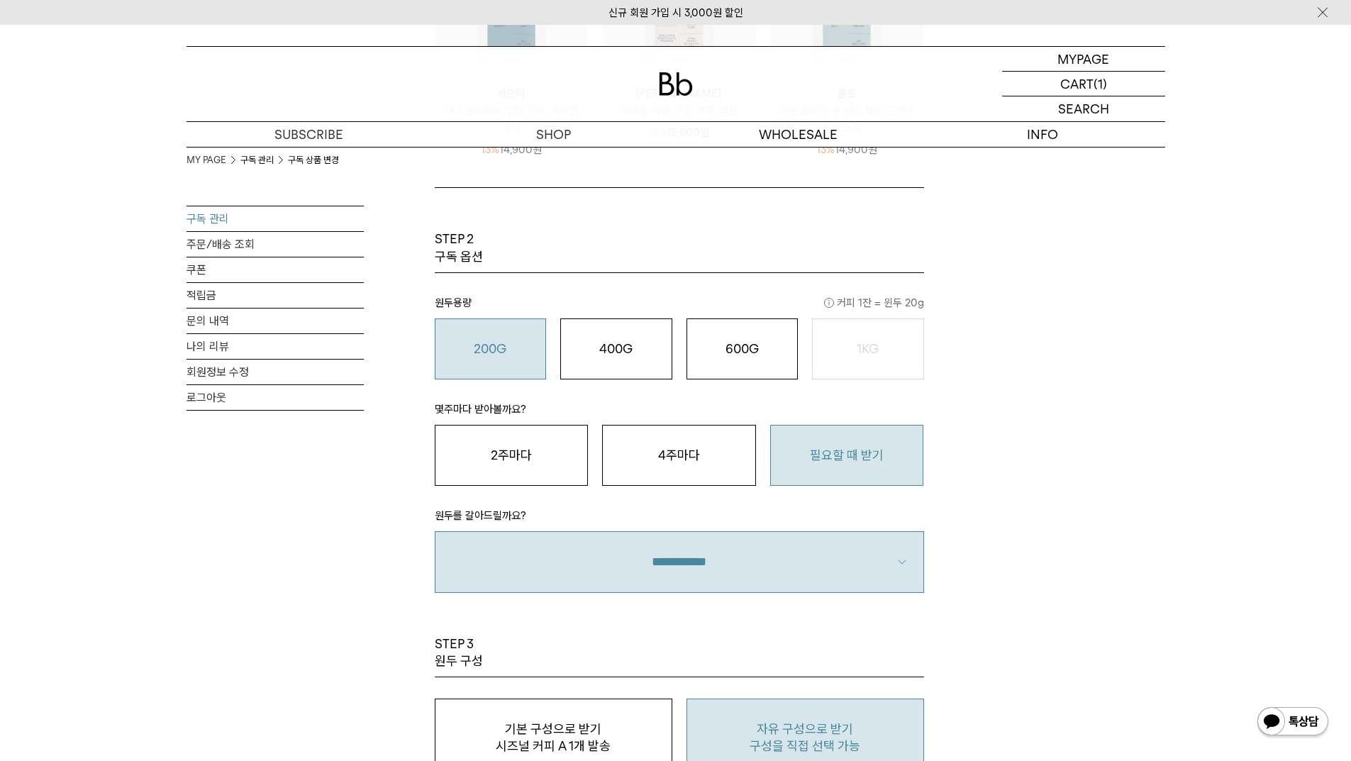
scroll to position [851, 0]
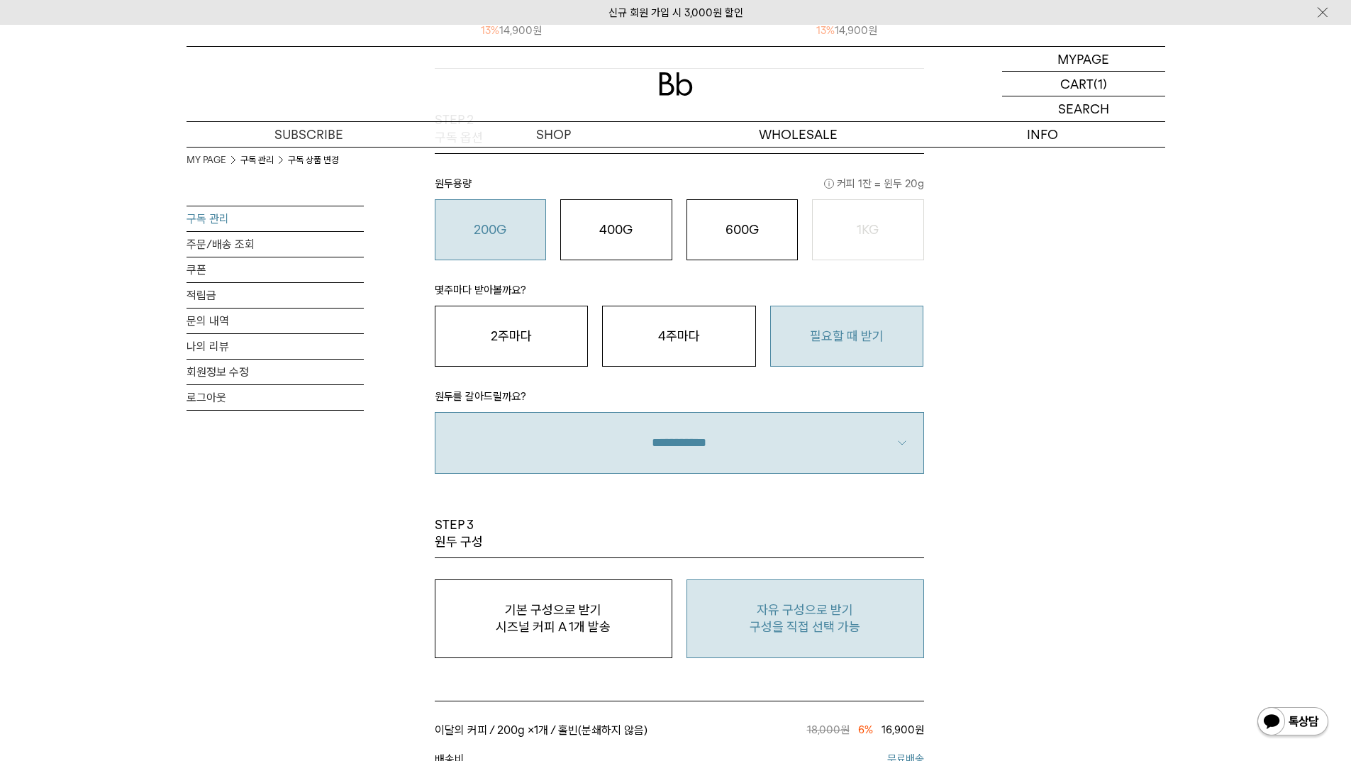
click at [856, 349] on button "필요할 때 받기" at bounding box center [847, 336] width 154 height 61
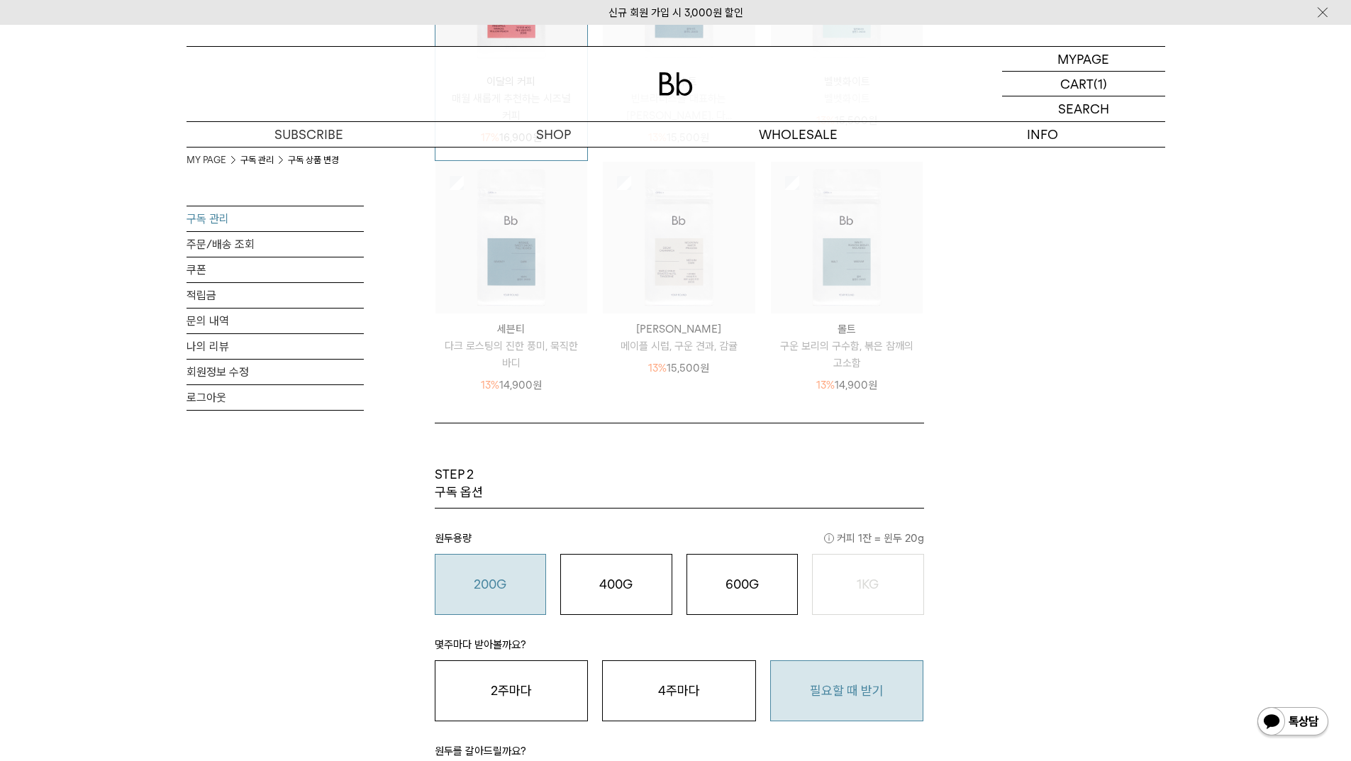
scroll to position [425, 0]
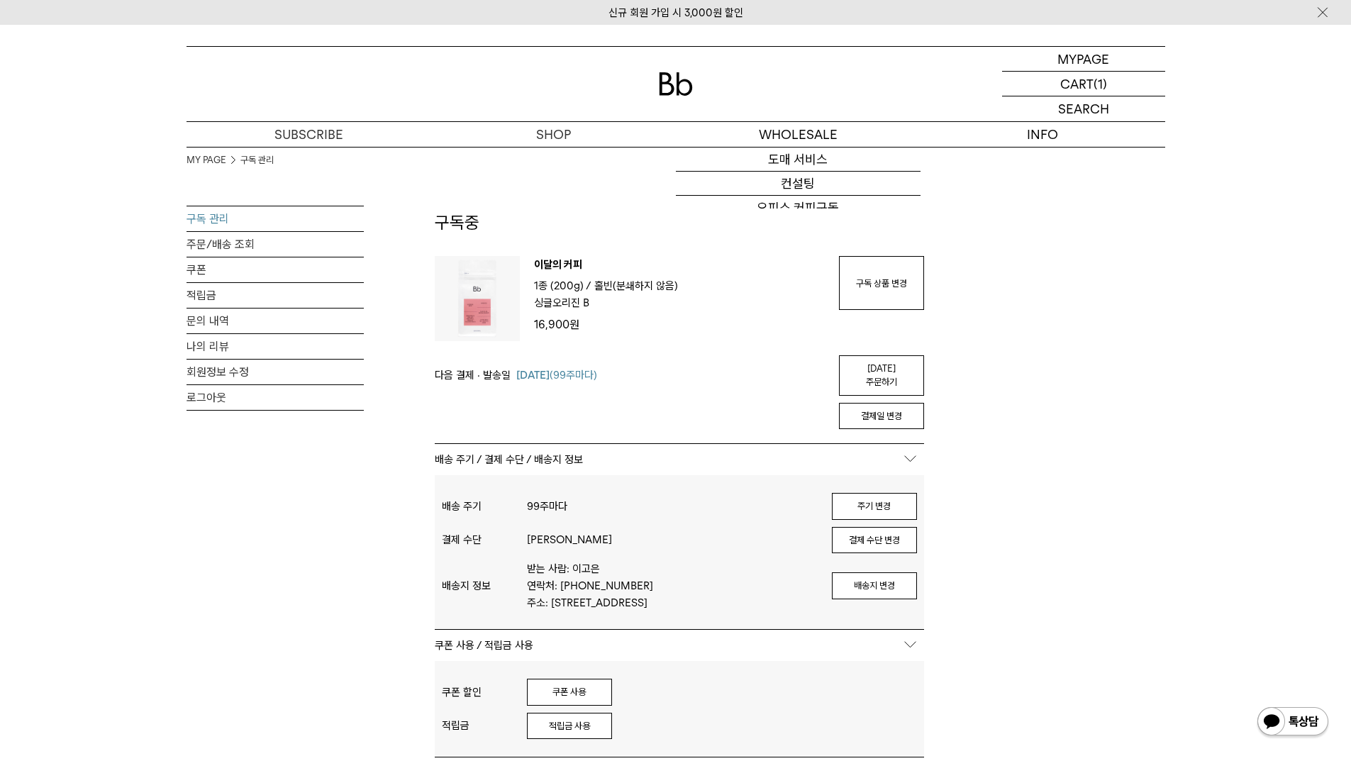
click at [676, 94] on img at bounding box center [676, 83] width 34 height 23
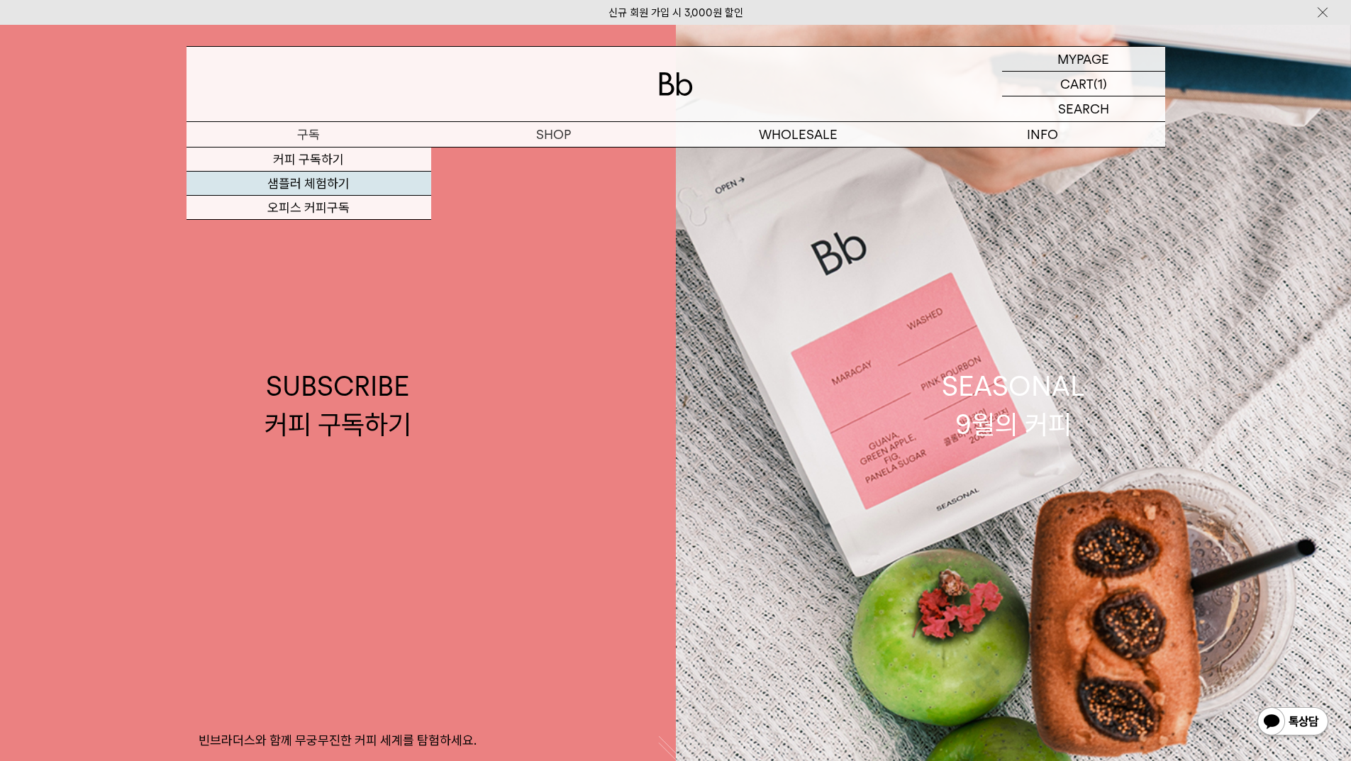
click at [308, 186] on link "샘플러 체험하기" at bounding box center [308, 184] width 245 height 24
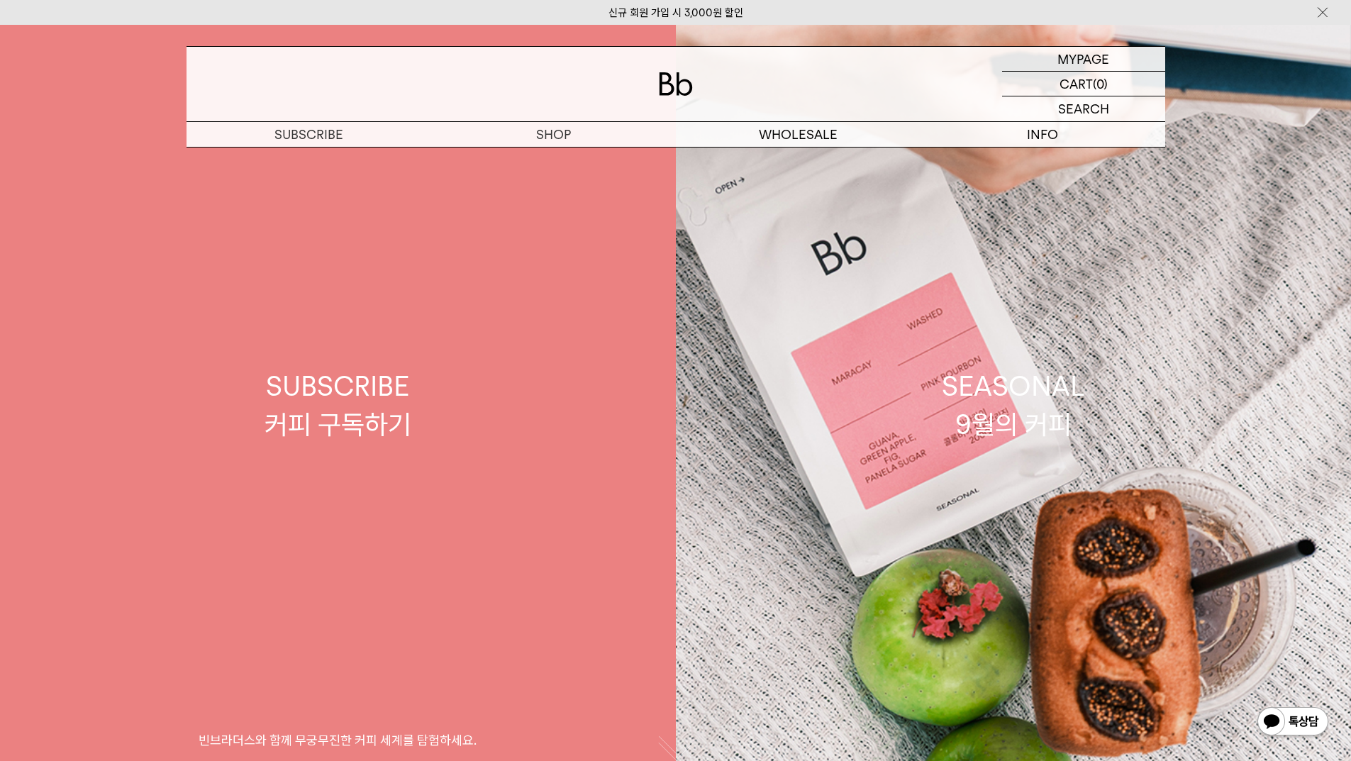
click at [303, 155] on link "SUBSCRIBE 커피 구독하기 빈브라더스와 함께 무궁무진한 커피 세계를 탐험하세요." at bounding box center [338, 405] width 676 height 761
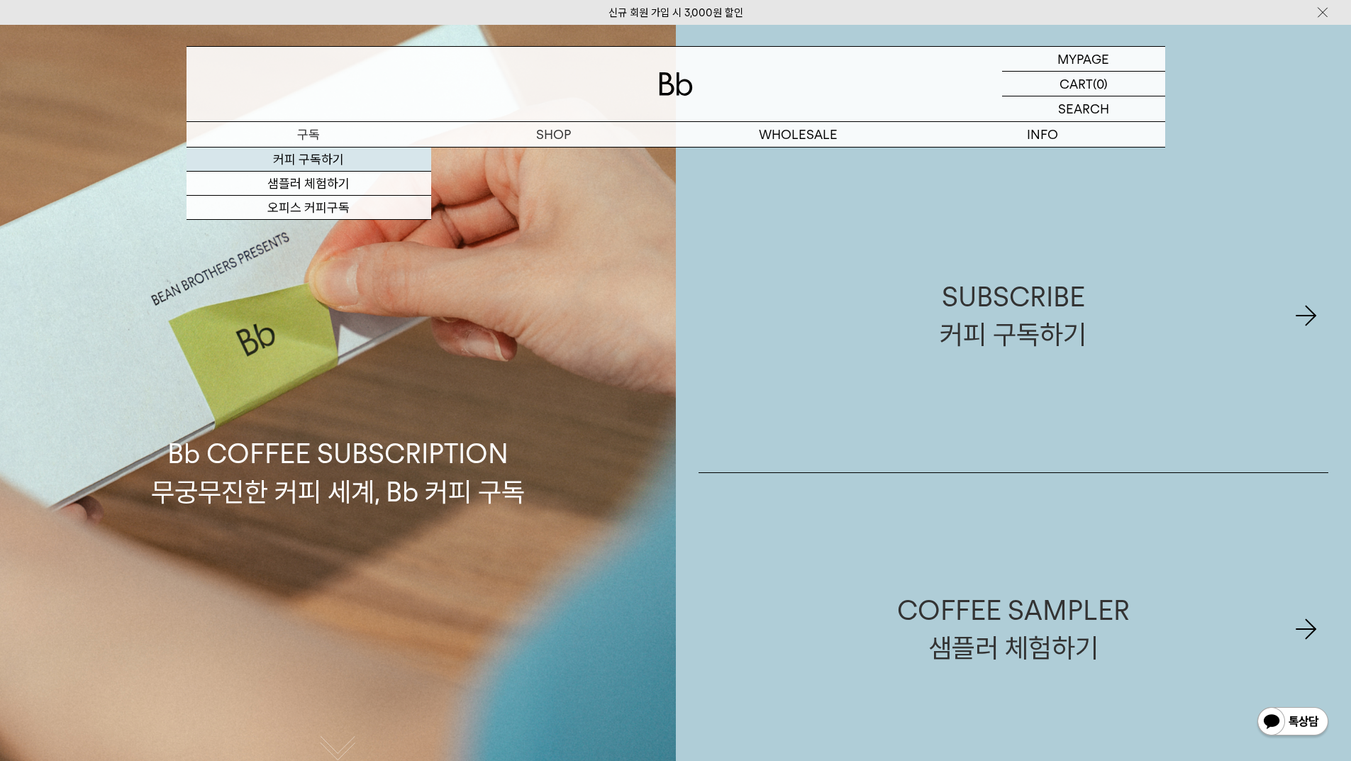
click at [317, 163] on link "커피 구독하기" at bounding box center [308, 159] width 245 height 24
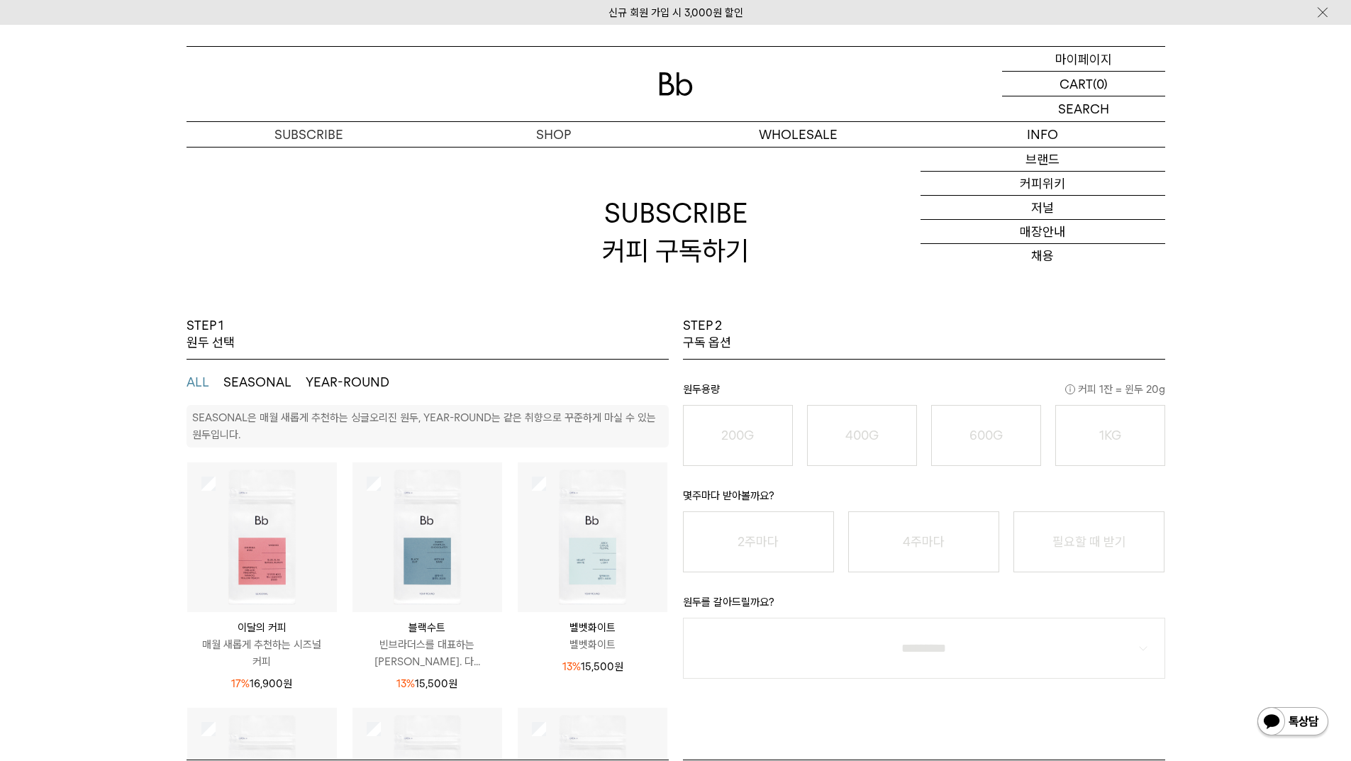
click at [1092, 65] on p "마이페이지" at bounding box center [1083, 59] width 57 height 24
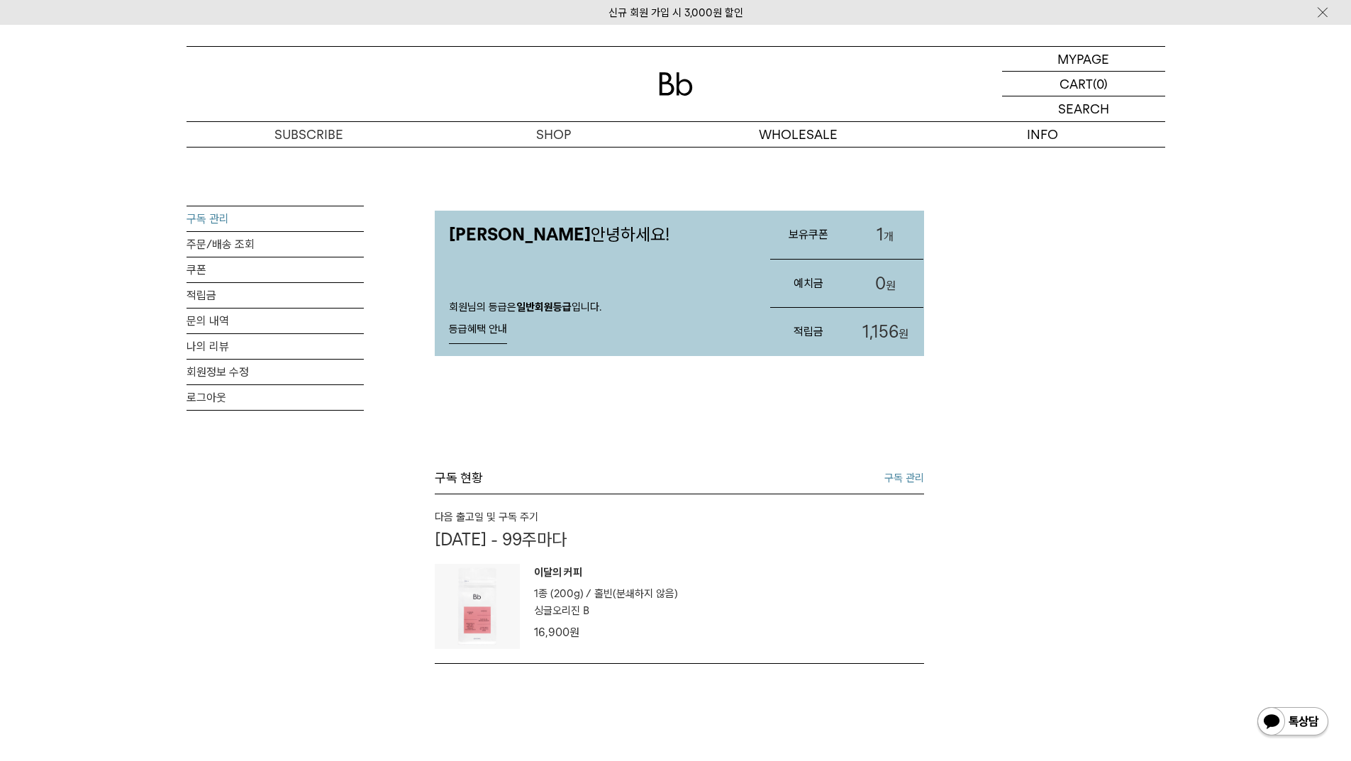
click at [211, 217] on link "구독 관리" at bounding box center [274, 218] width 177 height 25
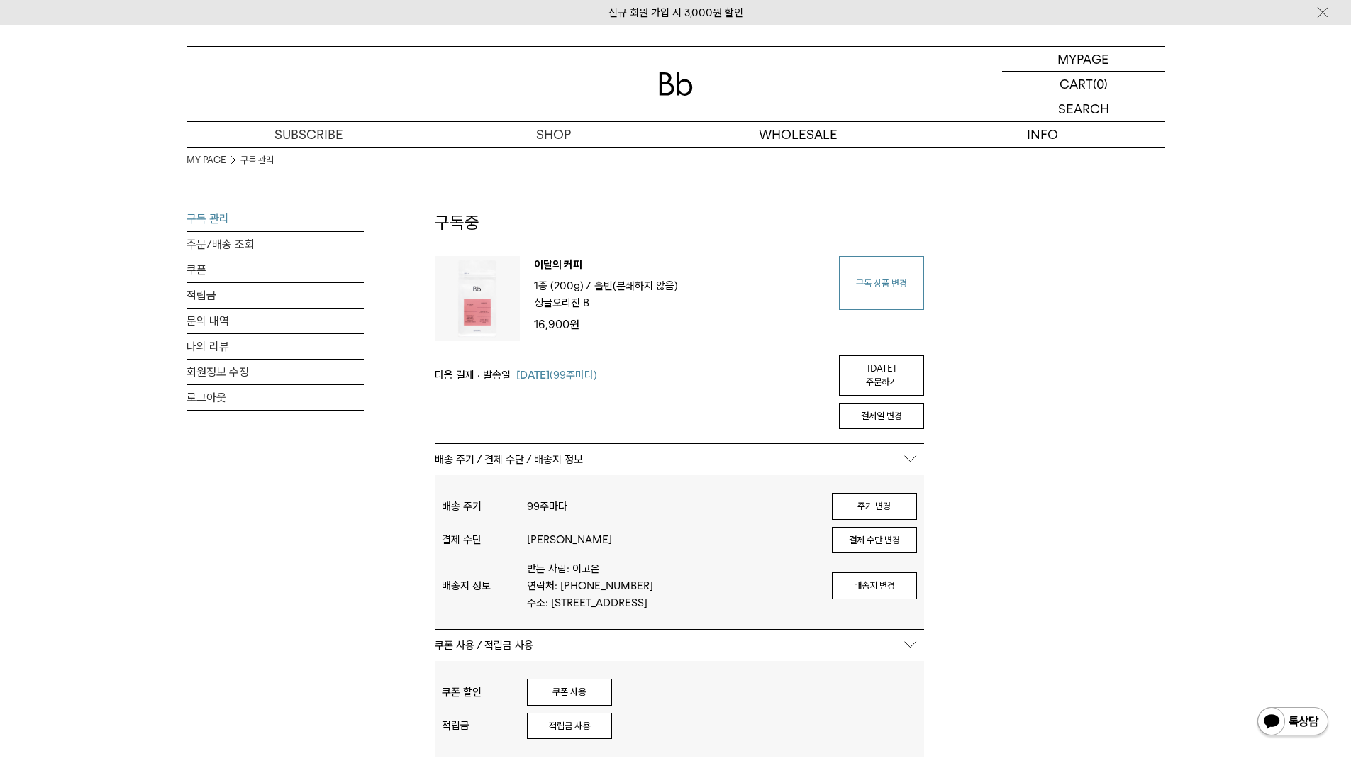
click at [894, 298] on link "구독 상품 변경" at bounding box center [881, 283] width 85 height 54
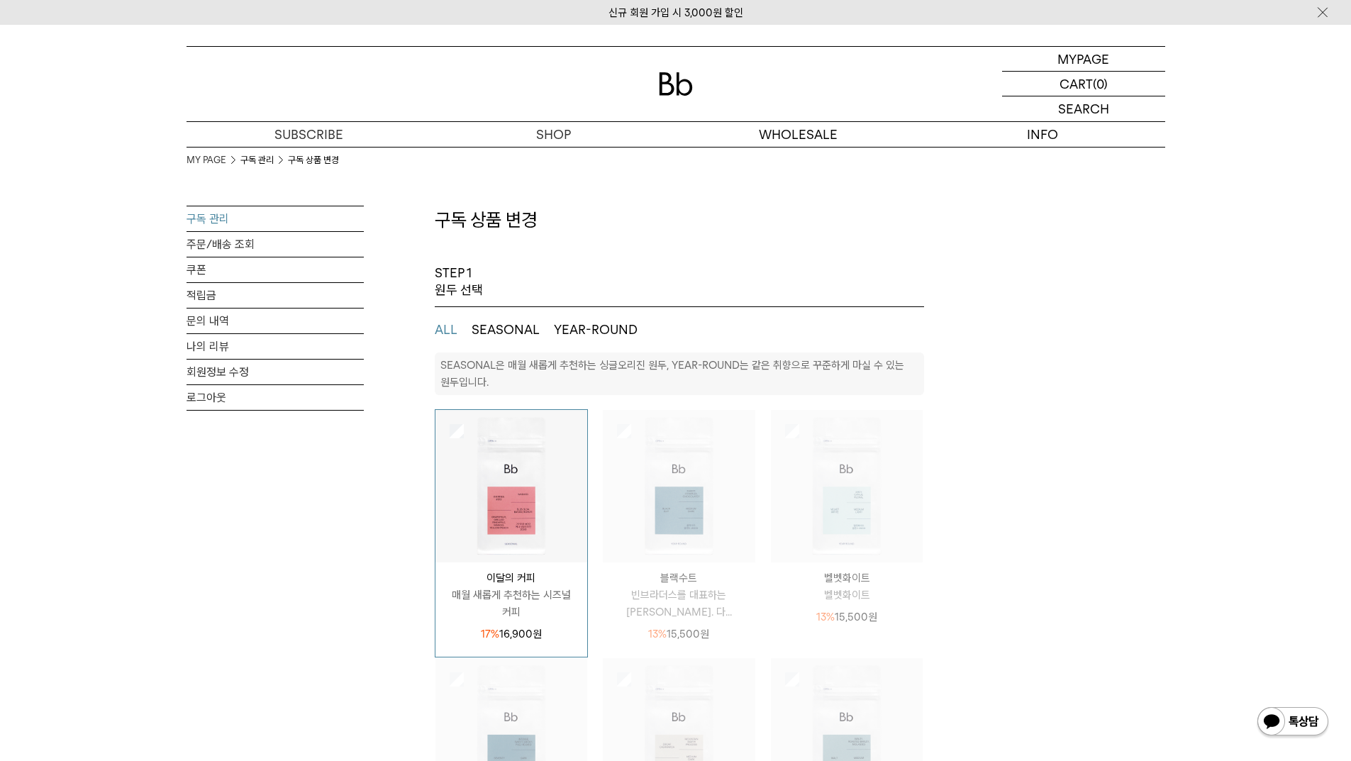
select select "**"
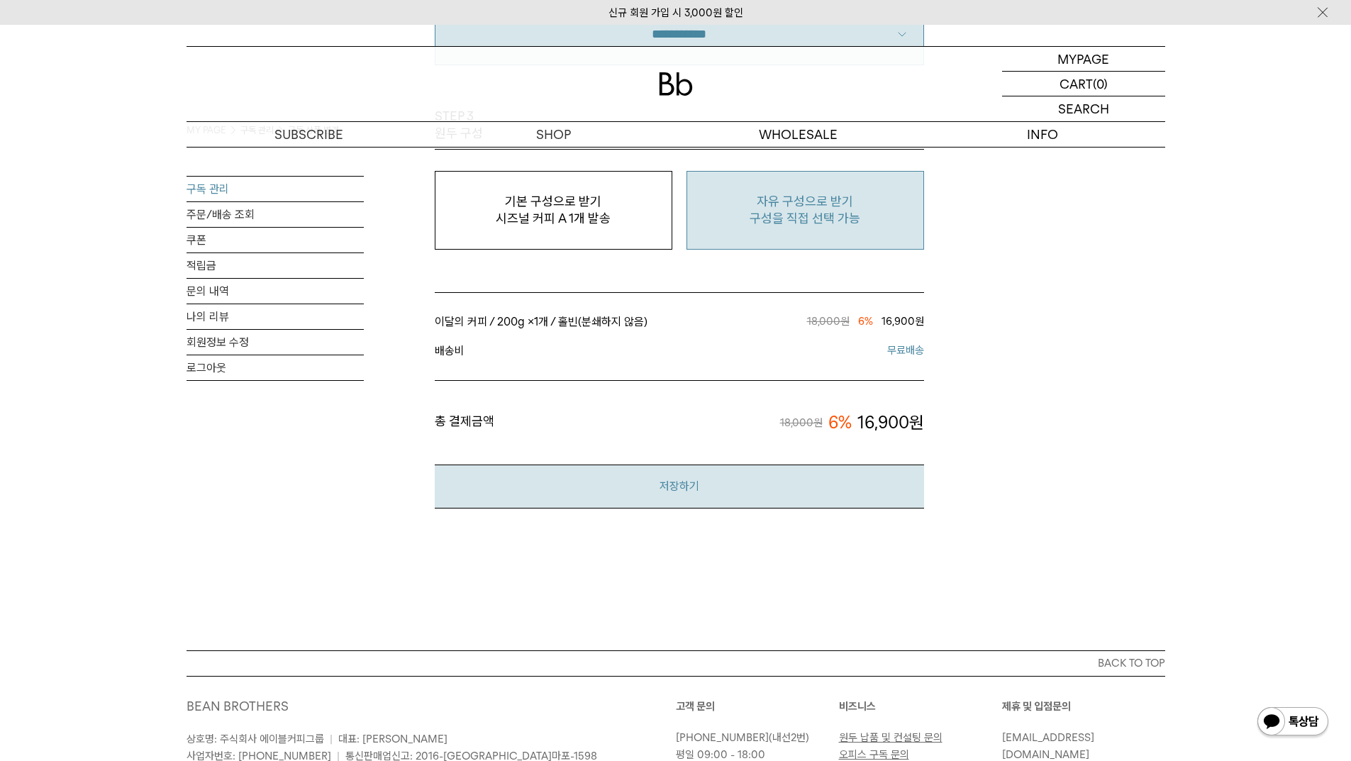
scroll to position [1276, 0]
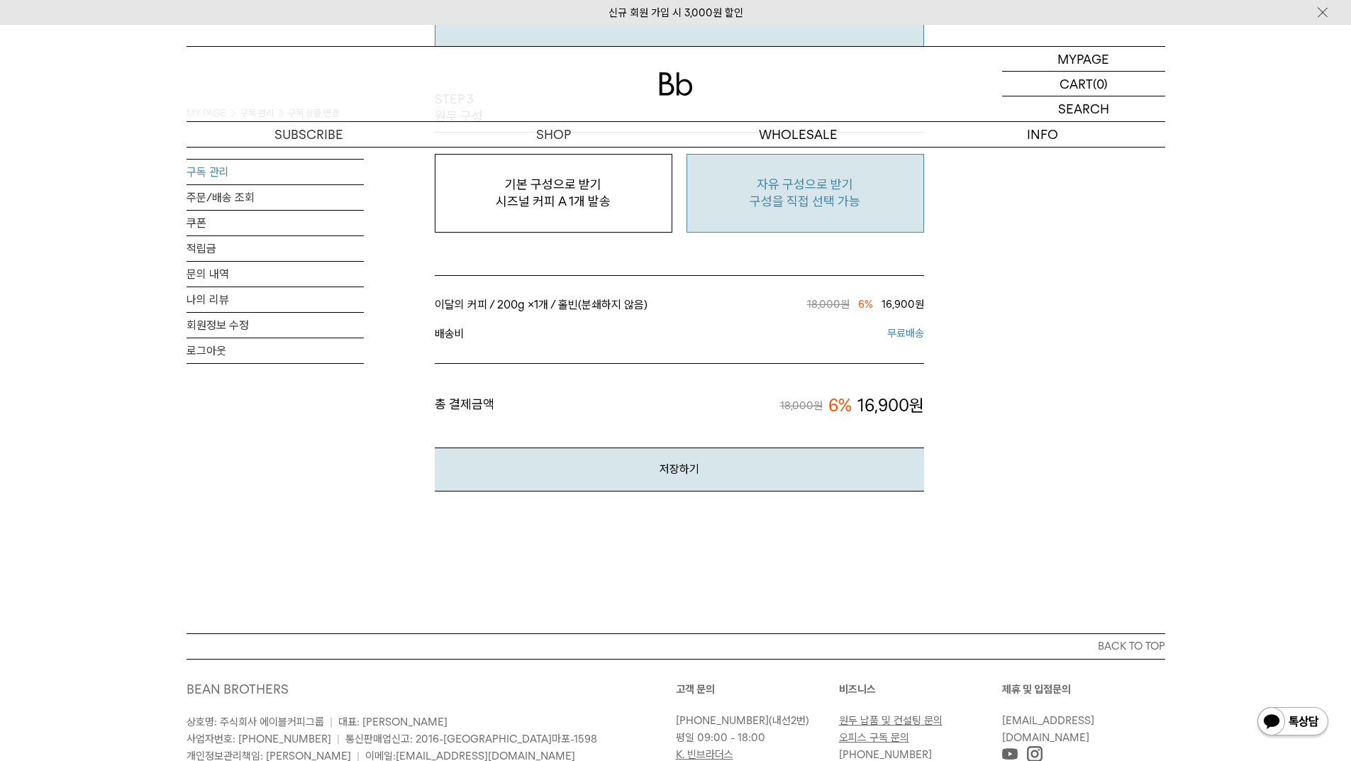
click at [806, 194] on p "구성을 직접 선택 가능" at bounding box center [805, 201] width 222 height 17
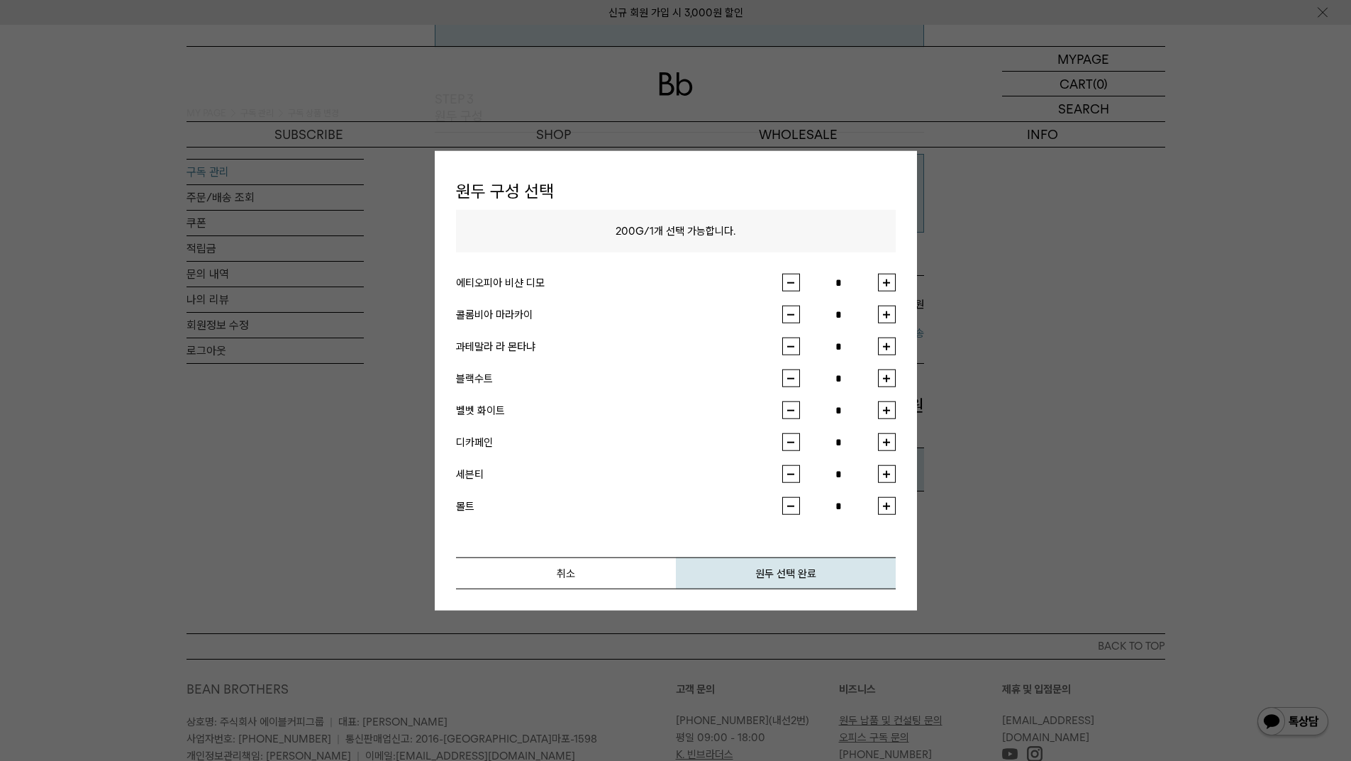
click at [887, 311] on button "button" at bounding box center [887, 315] width 18 height 18
type input "*"
click at [837, 581] on button "원두 선택 완료" at bounding box center [786, 573] width 220 height 32
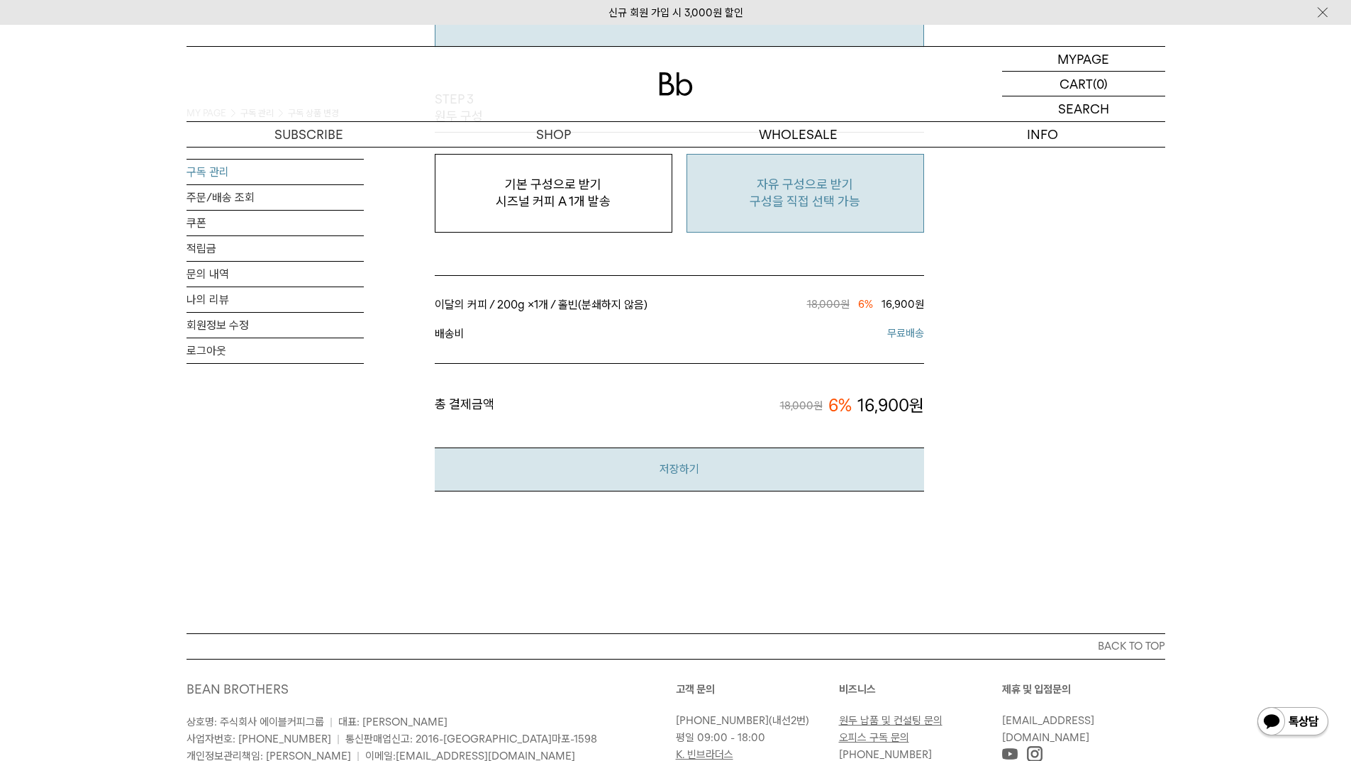
click at [712, 472] on button "저장하기" at bounding box center [679, 468] width 489 height 43
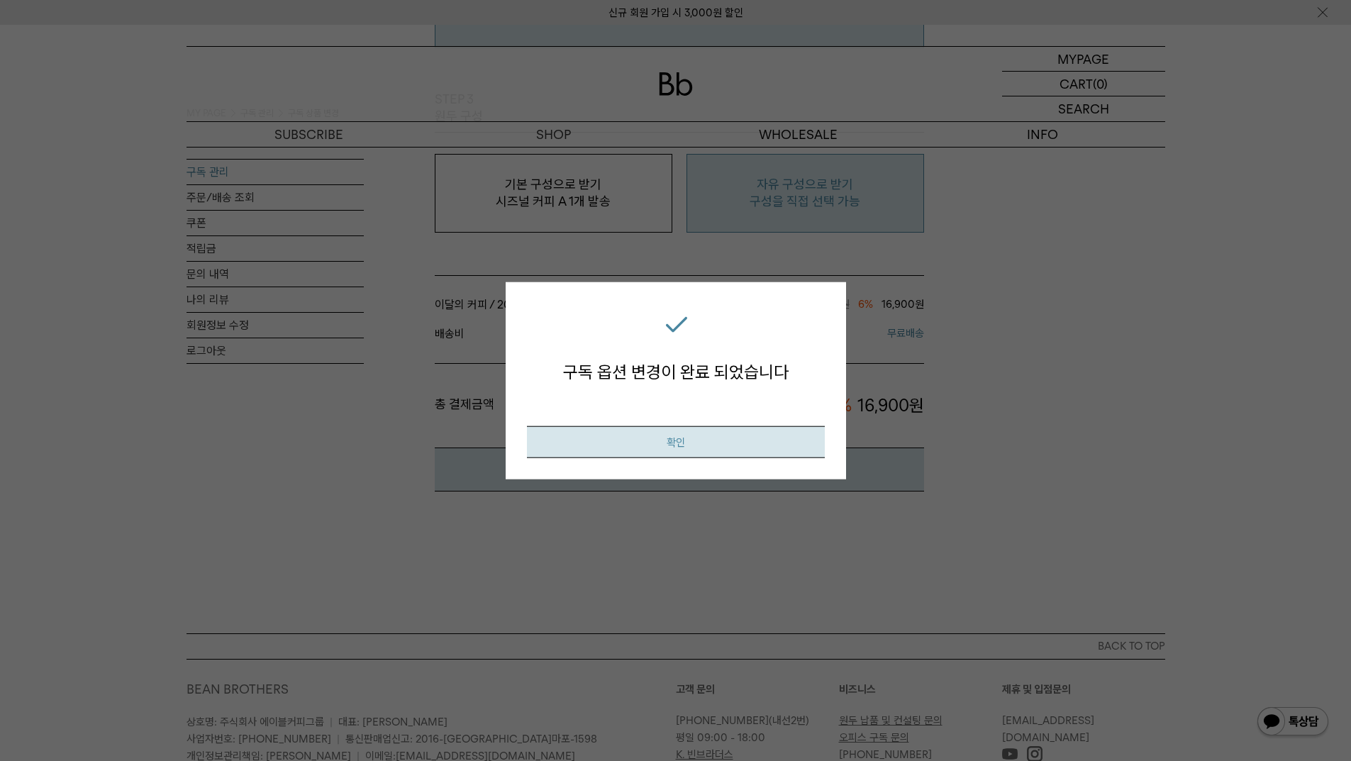
click at [693, 450] on button "확인" at bounding box center [676, 442] width 298 height 32
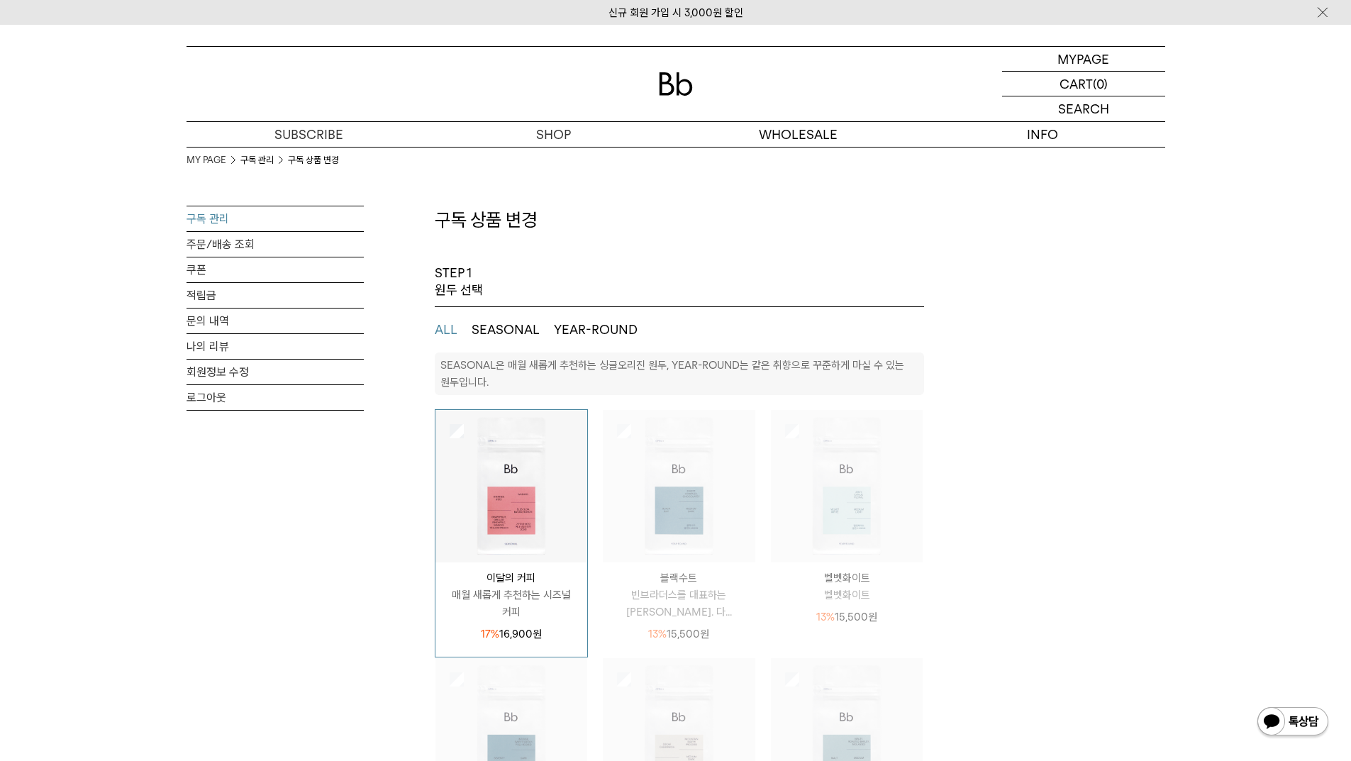
select select "**"
click at [200, 214] on link "구독 관리" at bounding box center [274, 218] width 177 height 25
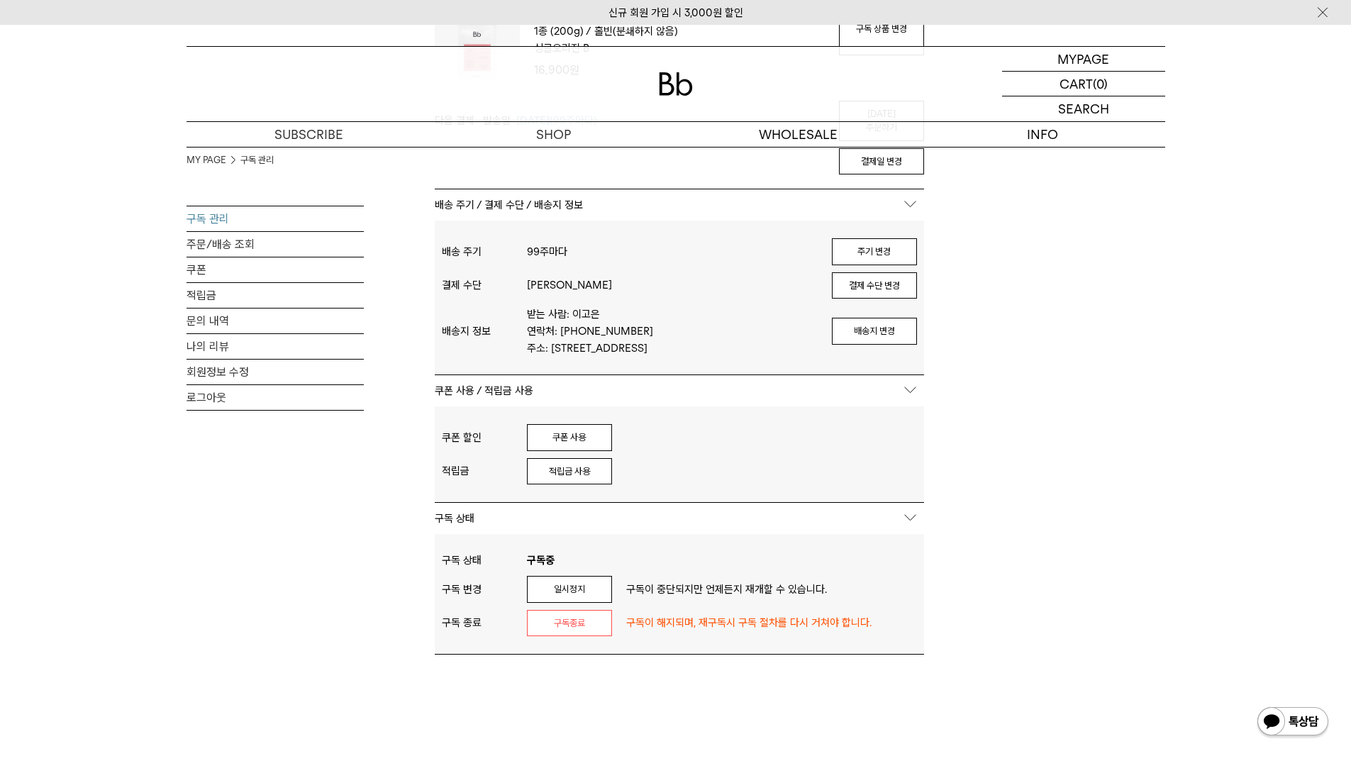
scroll to position [354, 0]
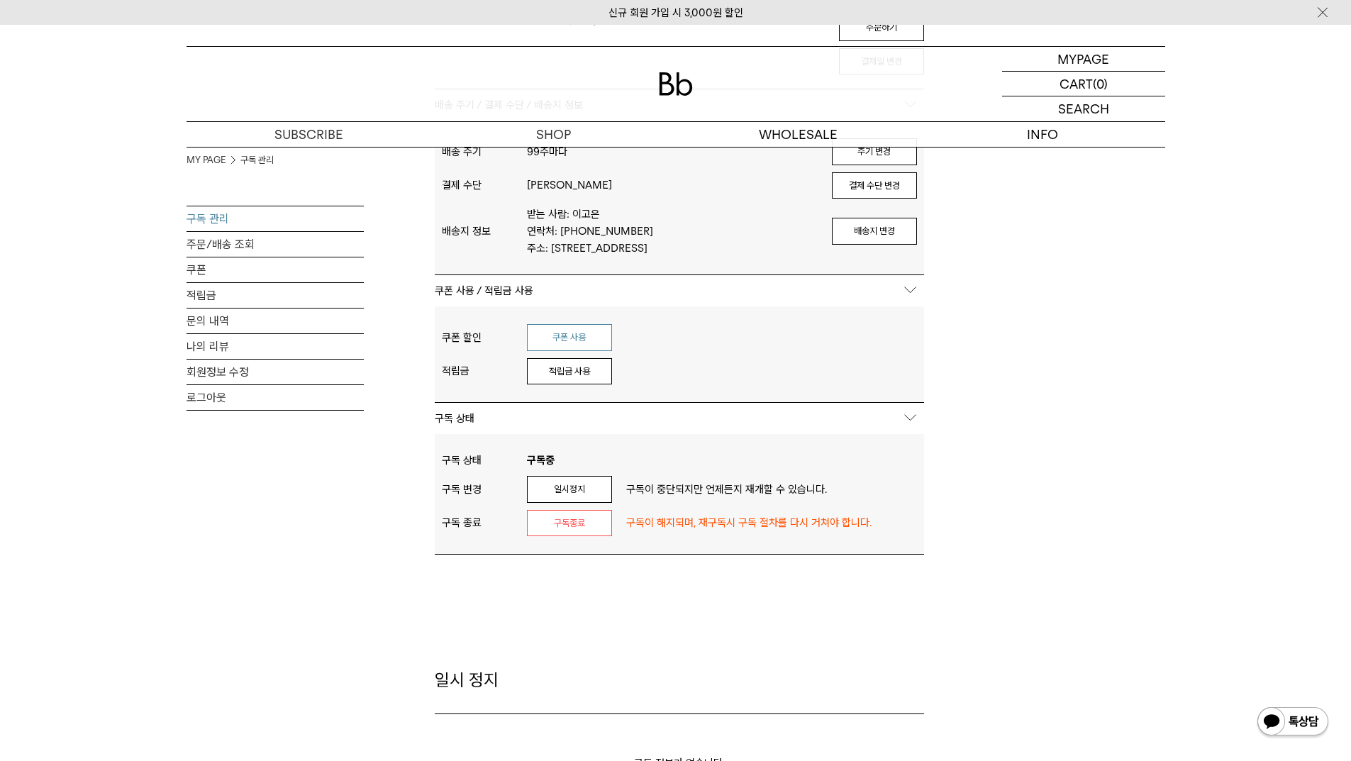
click at [576, 345] on button "쿠폰 사용" at bounding box center [569, 337] width 85 height 27
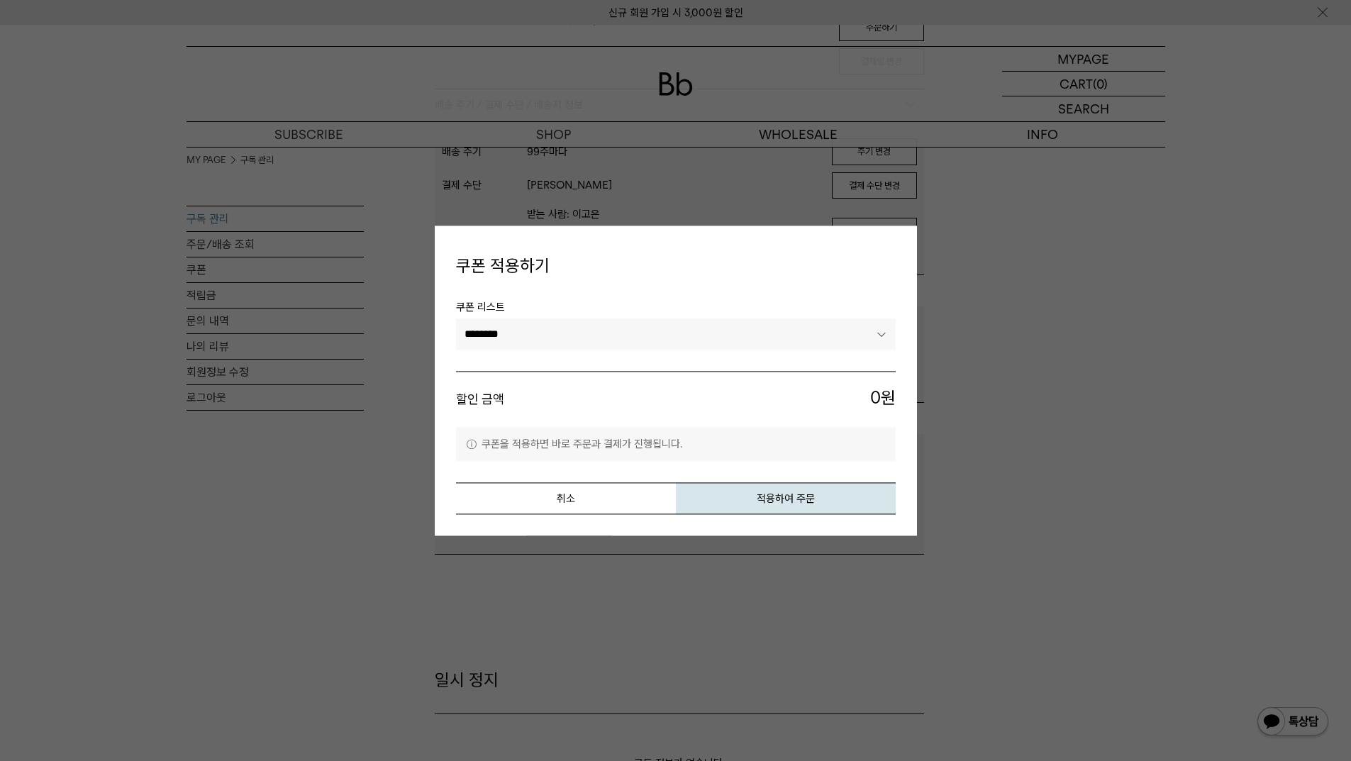
click at [537, 342] on select "******** *********" at bounding box center [676, 334] width 440 height 31
select select "*******"
click at [456, 319] on select "******** *********" at bounding box center [676, 334] width 440 height 31
click at [561, 497] on button "취소" at bounding box center [566, 498] width 220 height 32
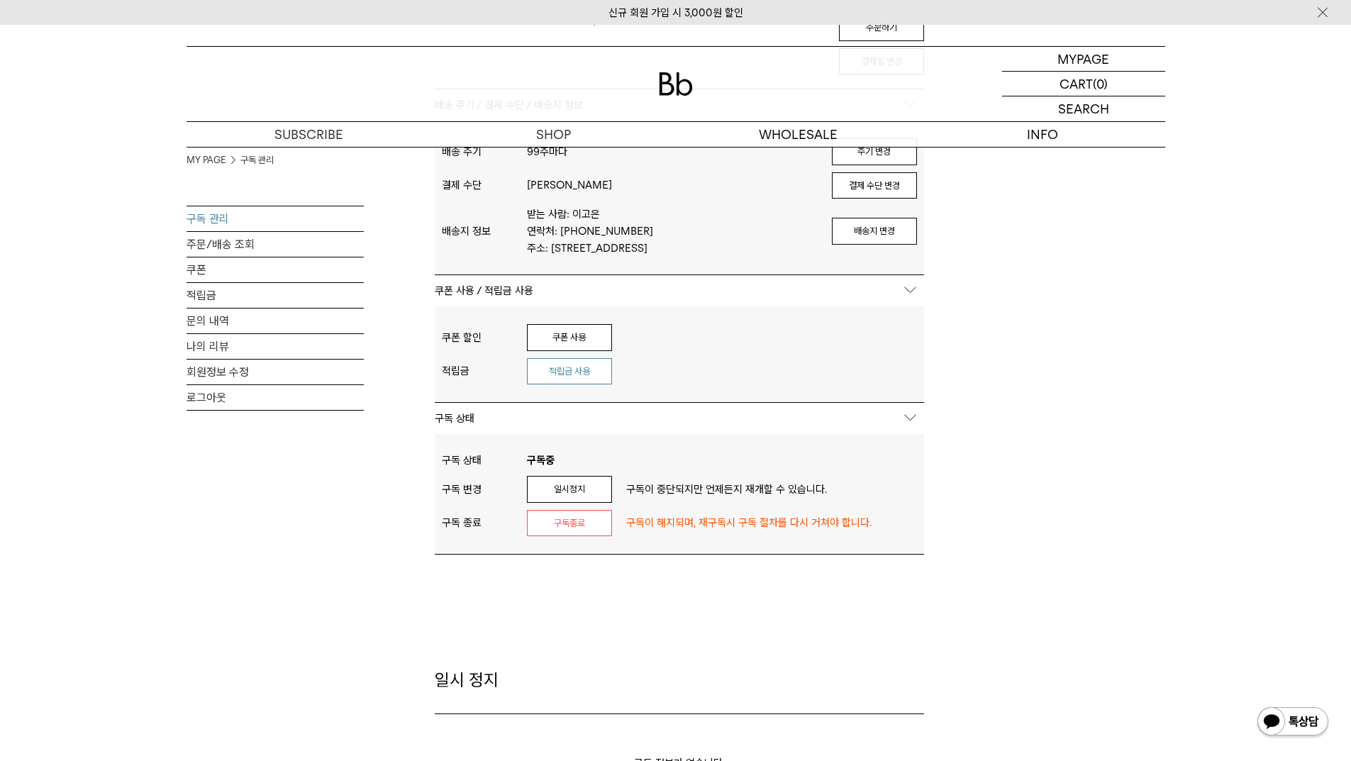
click at [557, 383] on button "적립금 사용" at bounding box center [569, 371] width 85 height 27
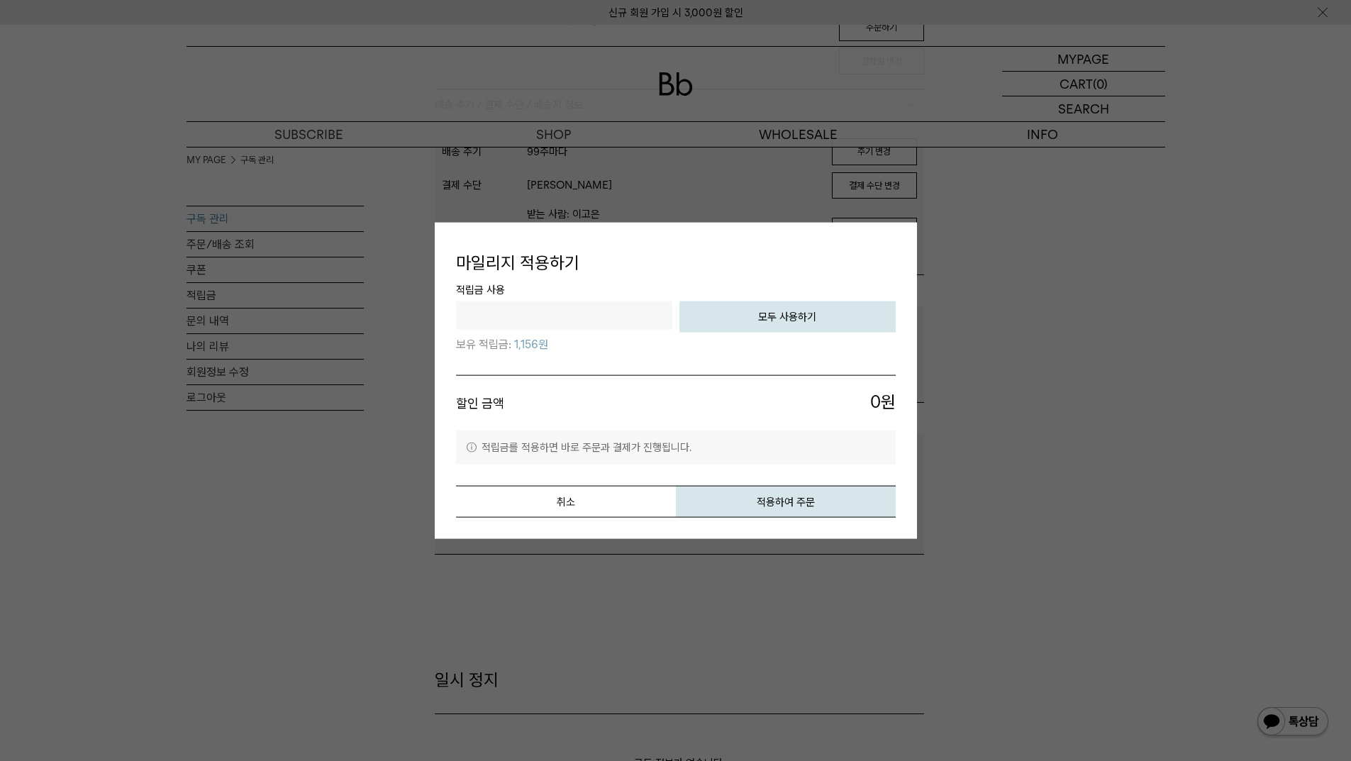
click at [824, 308] on button "모두 사용하기" at bounding box center [787, 316] width 216 height 31
type input "****"
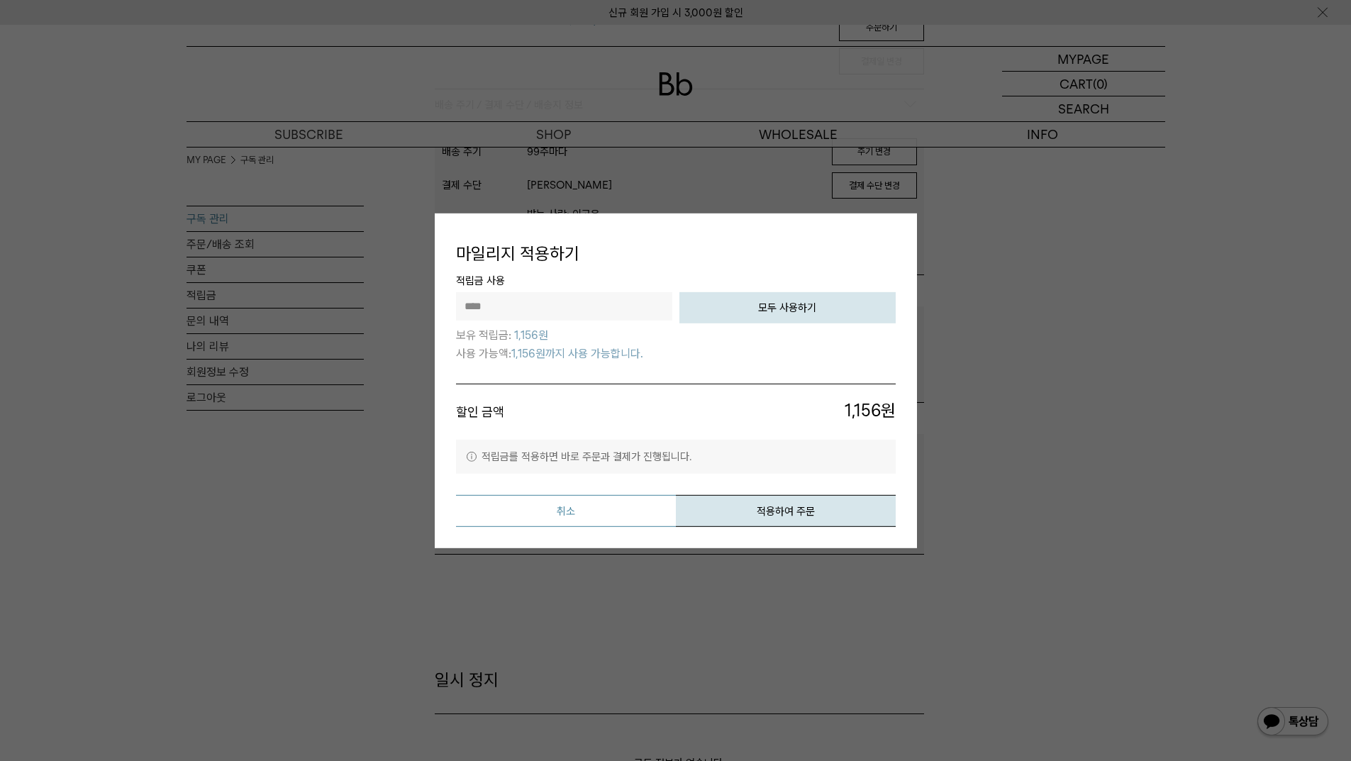
click at [522, 515] on button "취소" at bounding box center [566, 511] width 220 height 32
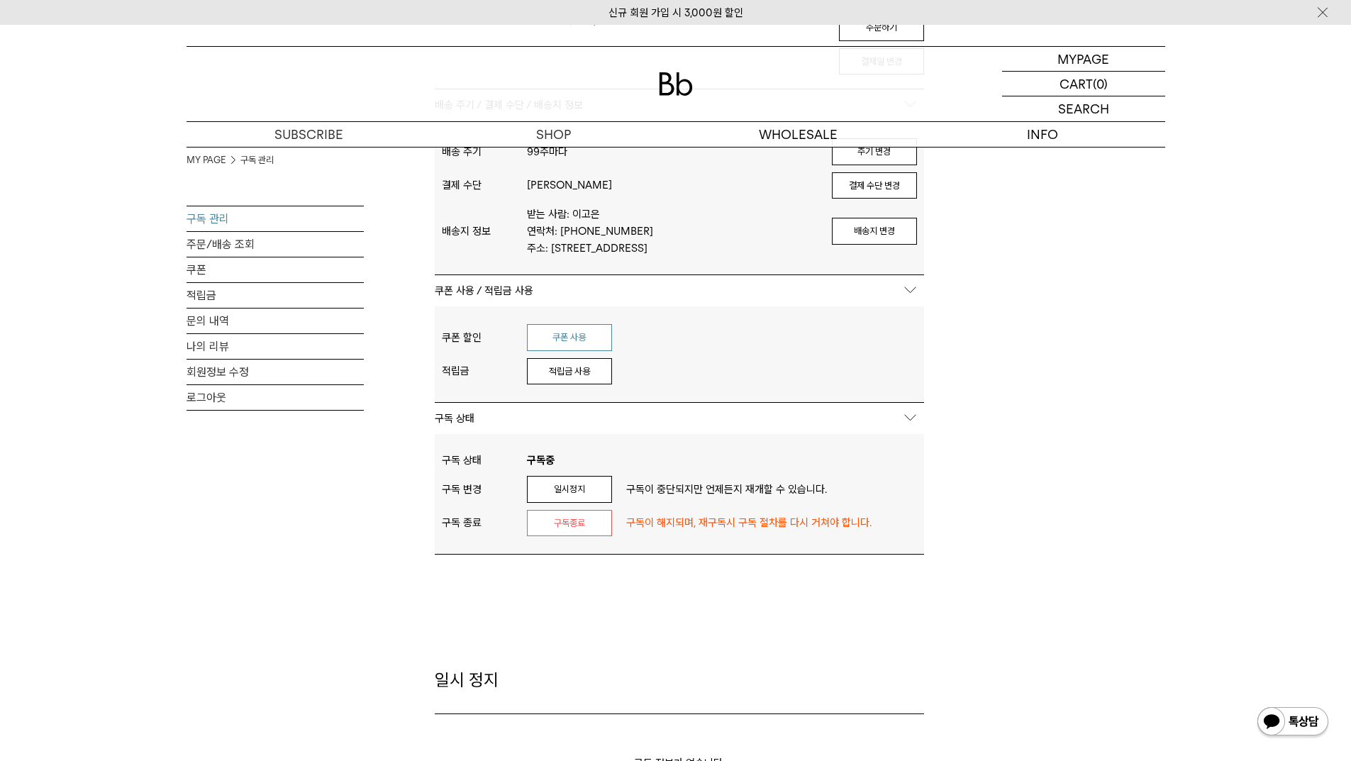
click at [555, 347] on button "쿠폰 사용" at bounding box center [569, 337] width 85 height 27
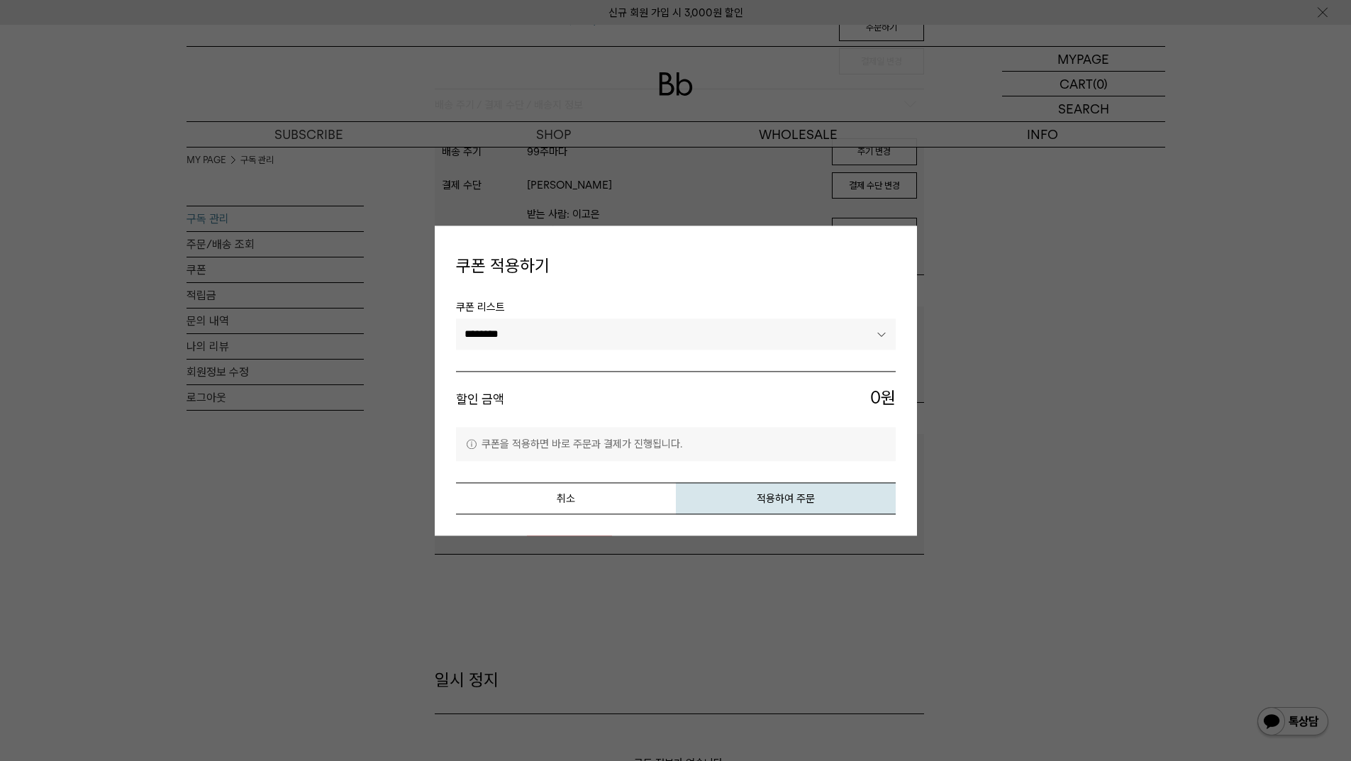
click at [553, 347] on select "******** *********" at bounding box center [676, 334] width 440 height 31
select select "*******"
click at [456, 319] on select "******** *********" at bounding box center [676, 334] width 440 height 31
drag, startPoint x: 782, startPoint y: 500, endPoint x: 751, endPoint y: 105, distance: 396.1
click at [782, 501] on button "적용하여 주문" at bounding box center [786, 498] width 220 height 32
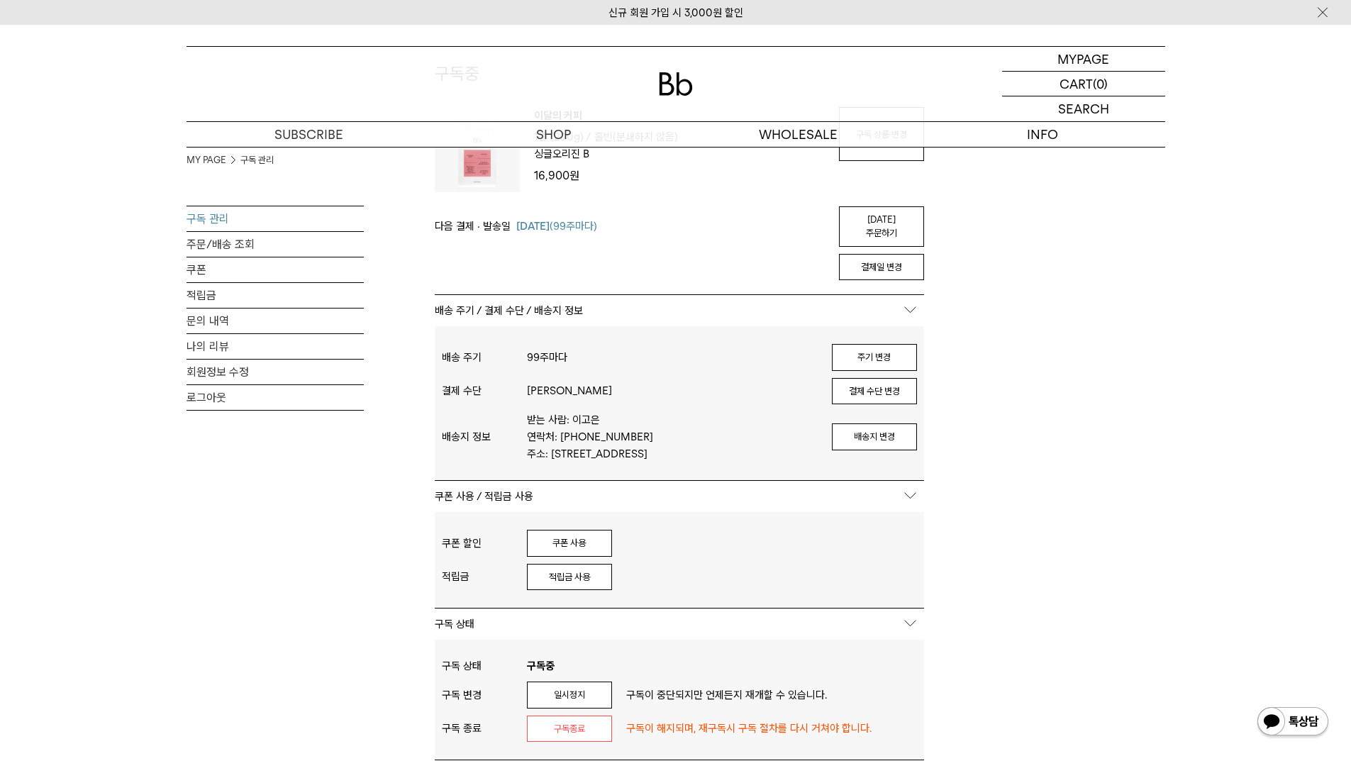
scroll to position [142, 0]
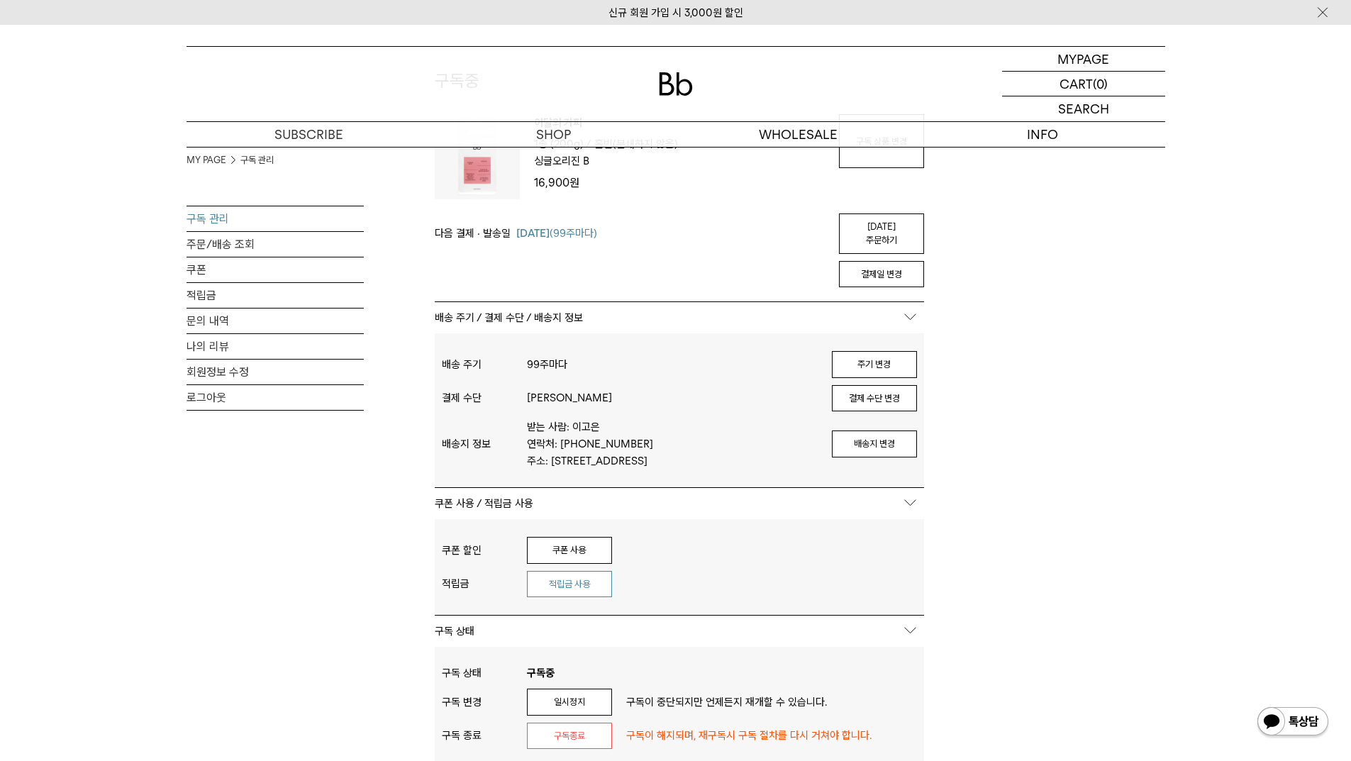
click at [578, 586] on button "적립금 사용" at bounding box center [569, 584] width 85 height 27
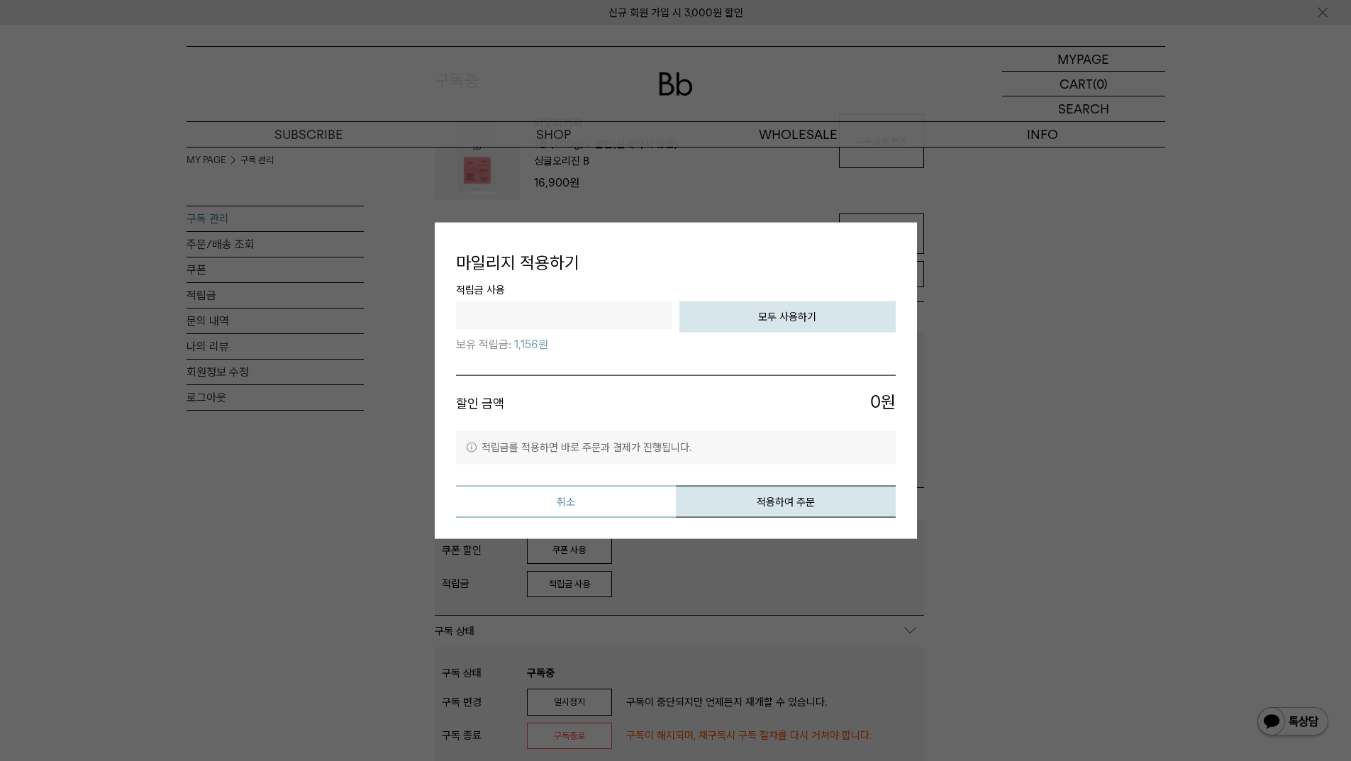
click at [595, 496] on button "취소" at bounding box center [566, 502] width 220 height 32
